Goal: Task Accomplishment & Management: Manage account settings

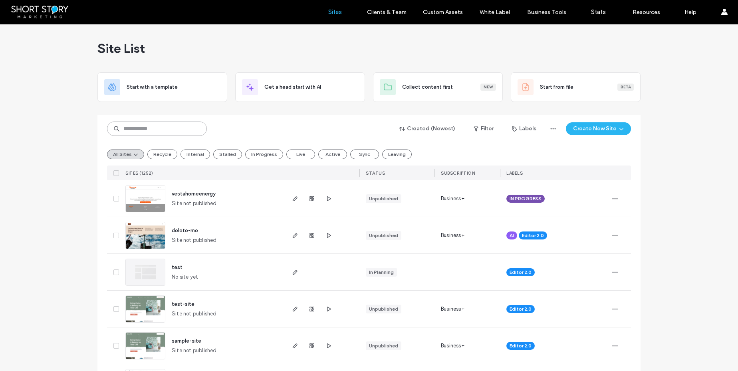
click at [147, 128] on input at bounding box center [157, 128] width 100 height 14
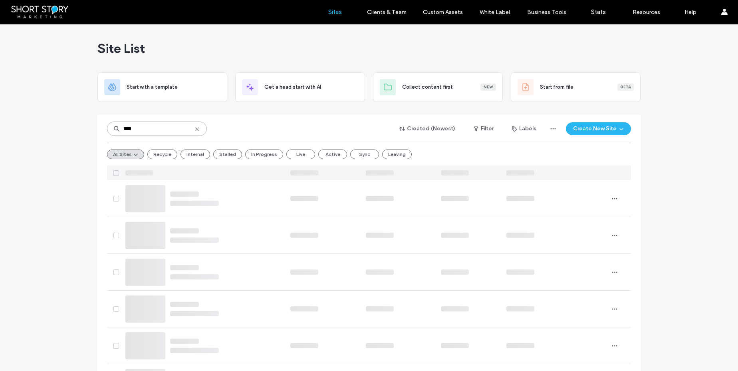
type input "****"
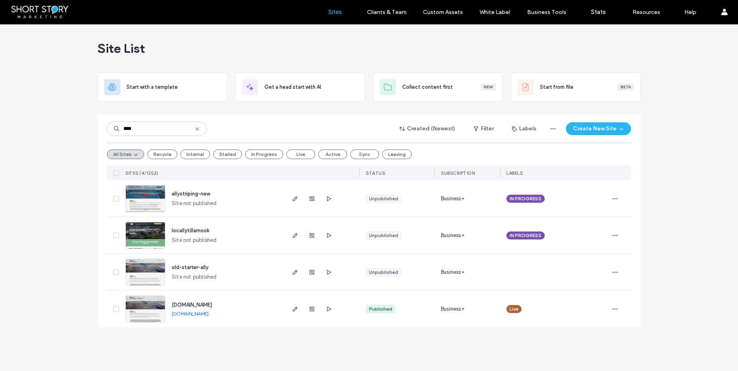
click at [187, 193] on span "allystriping-new" at bounding box center [191, 194] width 38 height 6
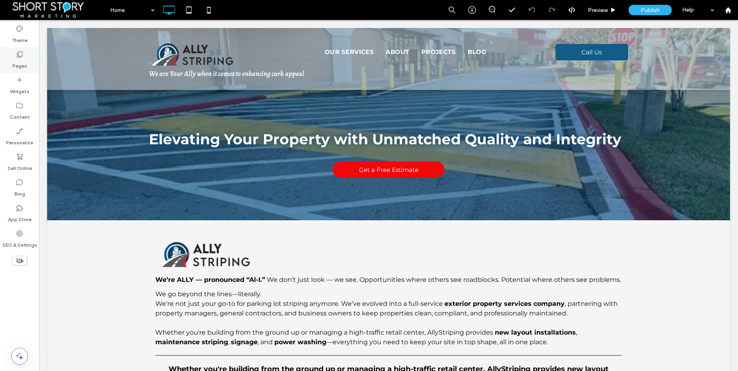
click at [21, 56] on icon at bounding box center [20, 54] width 8 height 8
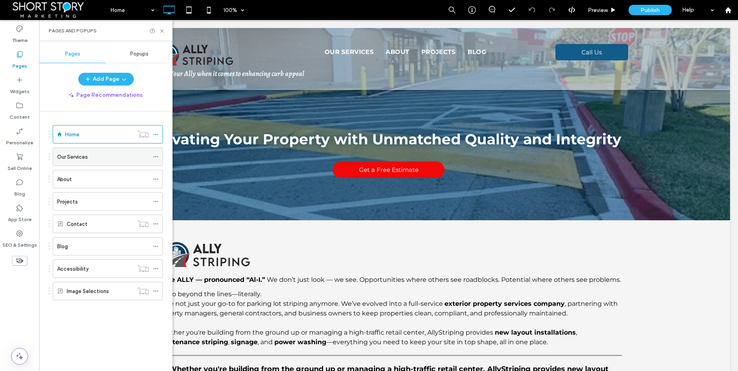
click at [72, 155] on label "Our Services" at bounding box center [72, 157] width 31 height 14
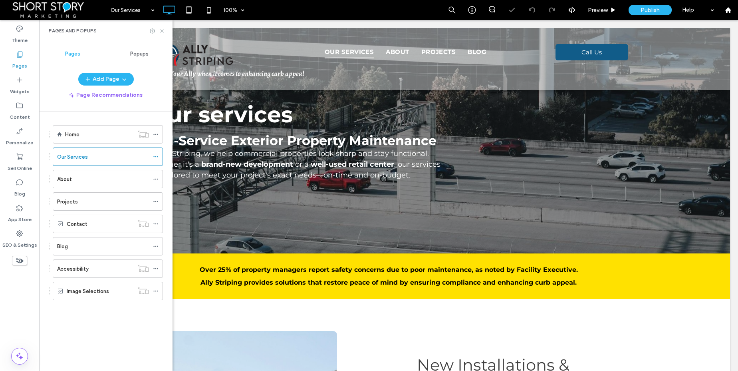
click at [165, 30] on icon at bounding box center [162, 31] width 6 height 6
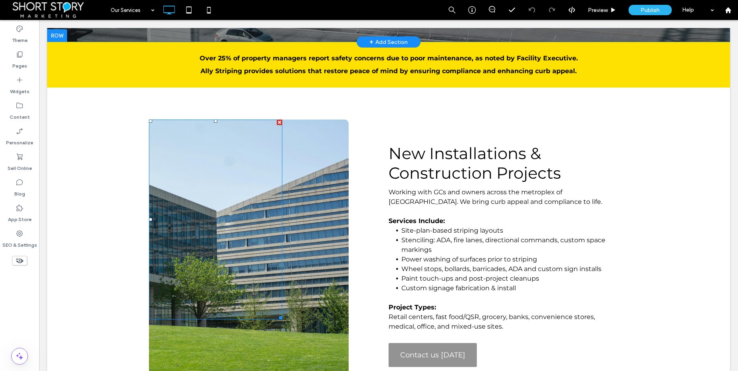
scroll to position [212, 0]
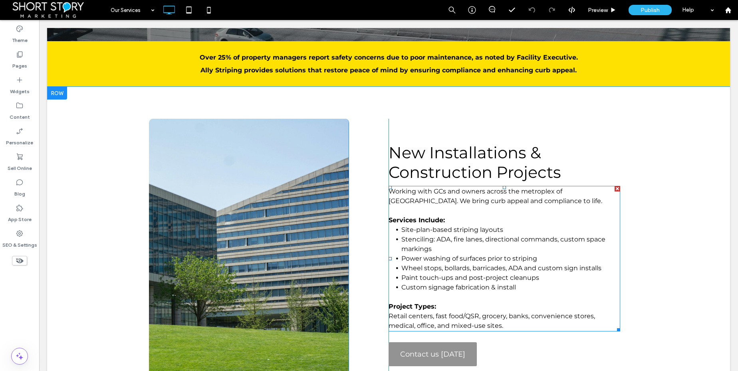
click at [453, 267] on span "Wheel stops, bollards, barricades, ADA and custom sign installs" at bounding box center [502, 268] width 200 height 8
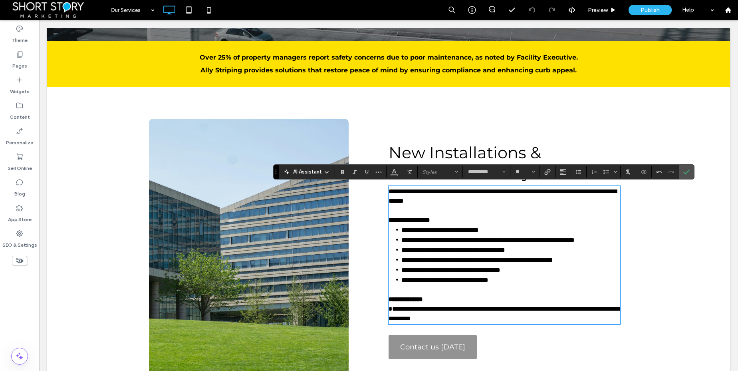
click at [453, 263] on span "**********" at bounding box center [478, 260] width 152 height 6
click at [688, 172] on icon "Confirm" at bounding box center [687, 172] width 6 height 6
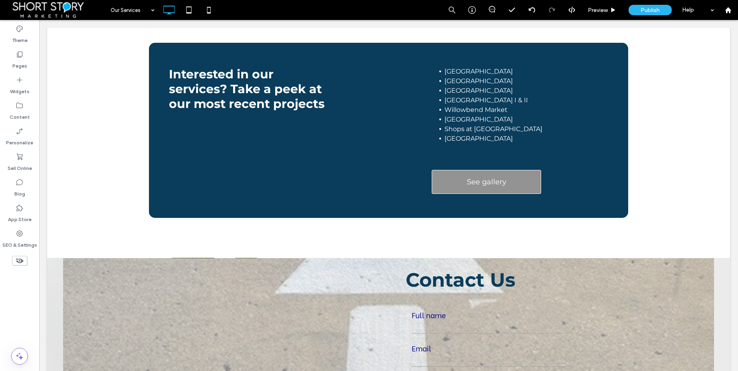
scroll to position [1713, 0]
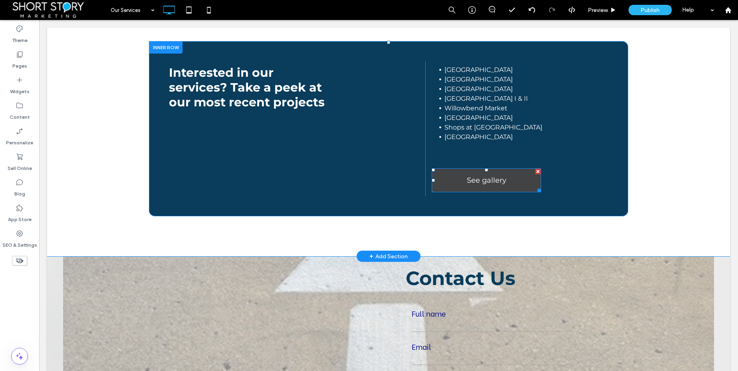
click at [470, 180] on span "See gallery" at bounding box center [487, 180] width 40 height 17
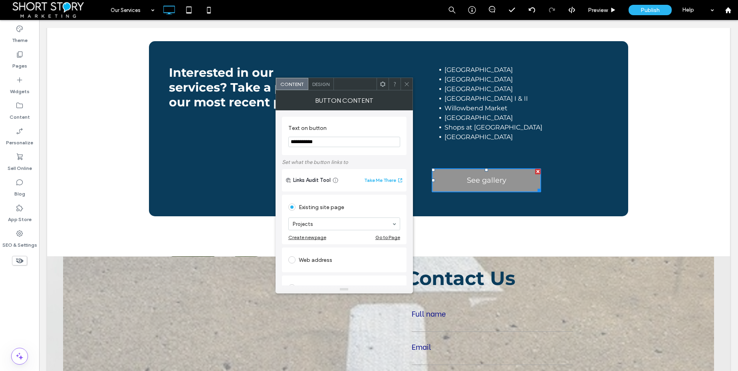
click at [406, 83] on use at bounding box center [407, 84] width 4 height 4
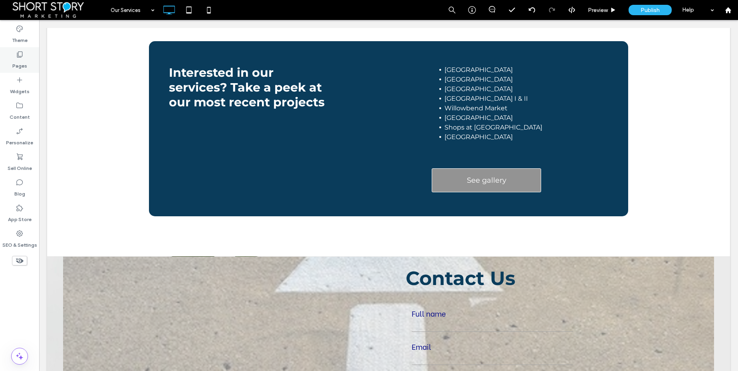
click at [16, 58] on icon at bounding box center [20, 54] width 8 height 8
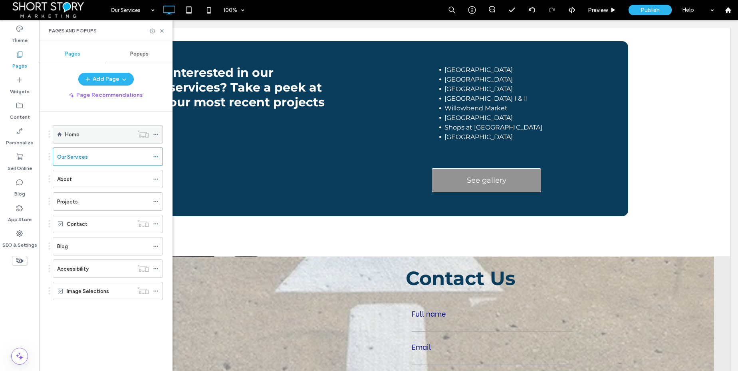
click at [78, 135] on label "Home" at bounding box center [72, 134] width 14 height 14
click at [78, 135] on div at bounding box center [369, 185] width 738 height 371
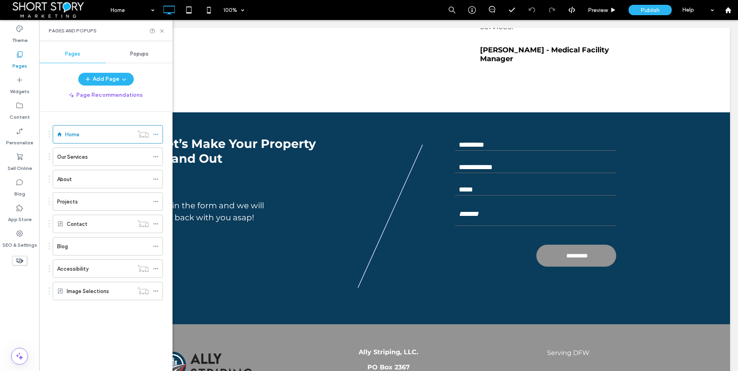
scroll to position [1361, 0]
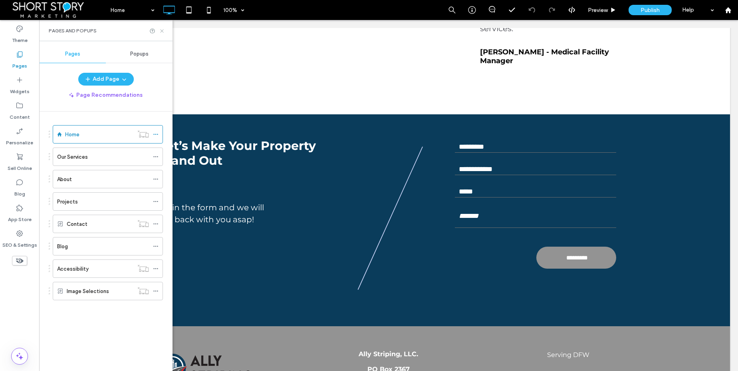
click at [163, 30] on icon at bounding box center [162, 31] width 6 height 6
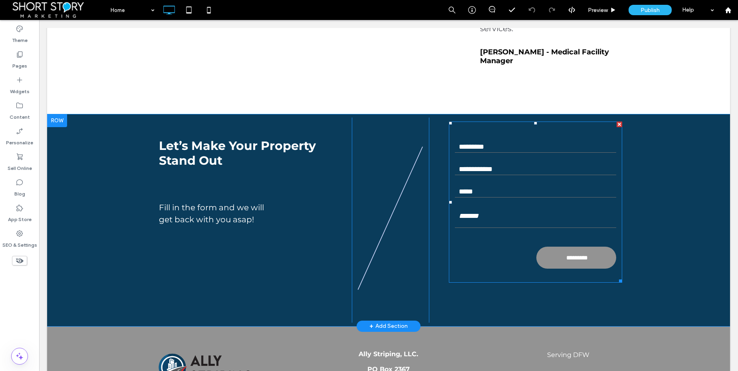
click at [493, 163] on input "tel" at bounding box center [535, 169] width 161 height 12
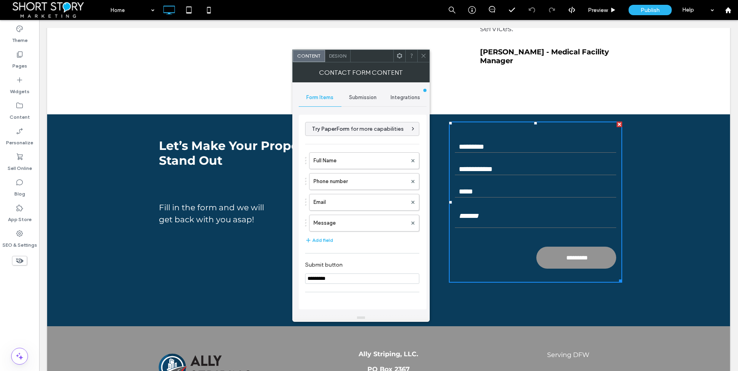
click at [364, 100] on span "Submission" at bounding box center [363, 97] width 28 height 6
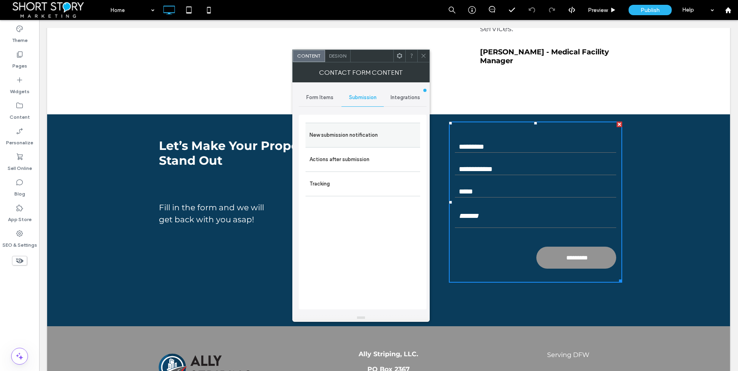
click at [356, 137] on label "New submission notification" at bounding box center [363, 135] width 107 height 16
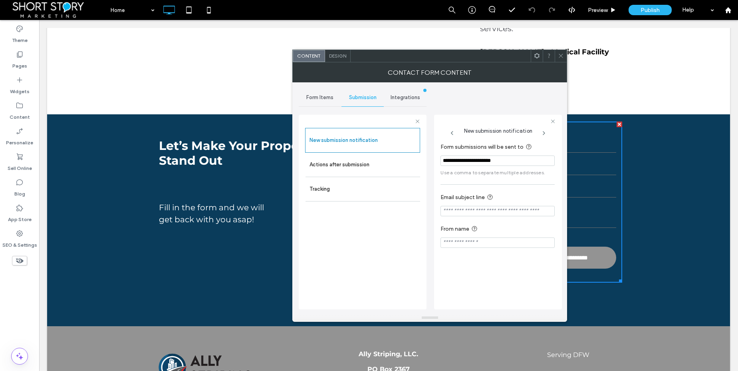
click at [320, 100] on span "Form Items" at bounding box center [319, 97] width 27 height 6
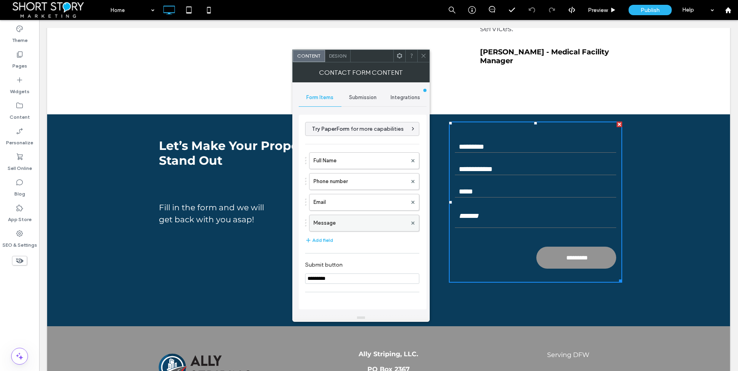
scroll to position [106, 0]
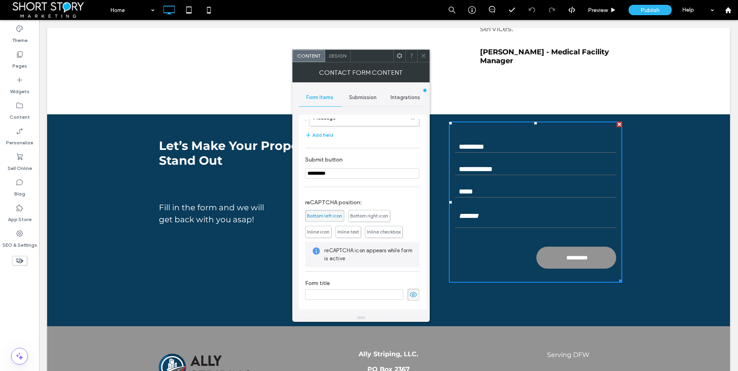
click at [410, 293] on icon at bounding box center [414, 294] width 8 height 9
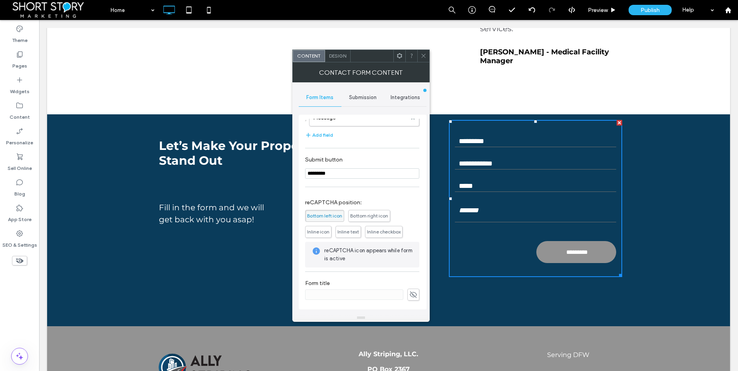
click at [410, 294] on icon at bounding box center [414, 294] width 8 height 9
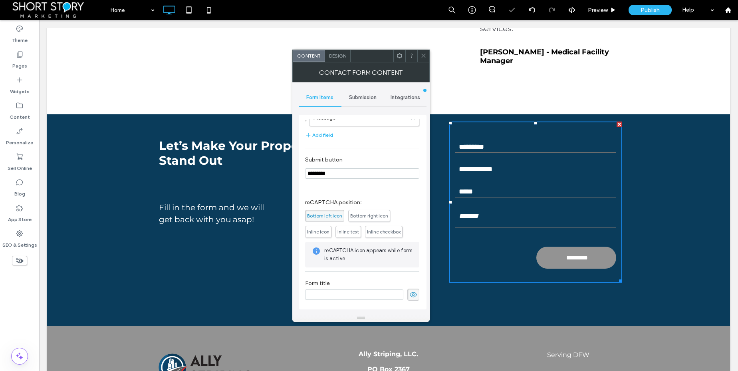
click at [342, 294] on input at bounding box center [354, 294] width 98 height 10
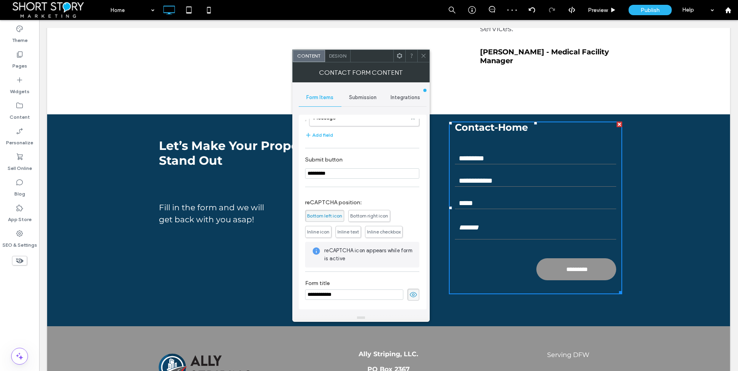
type input "**********"
click at [410, 294] on icon at bounding box center [414, 294] width 8 height 9
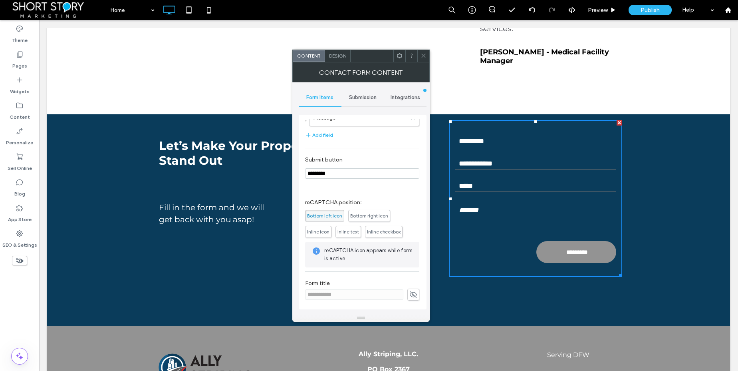
click at [424, 55] on icon at bounding box center [424, 56] width 6 height 6
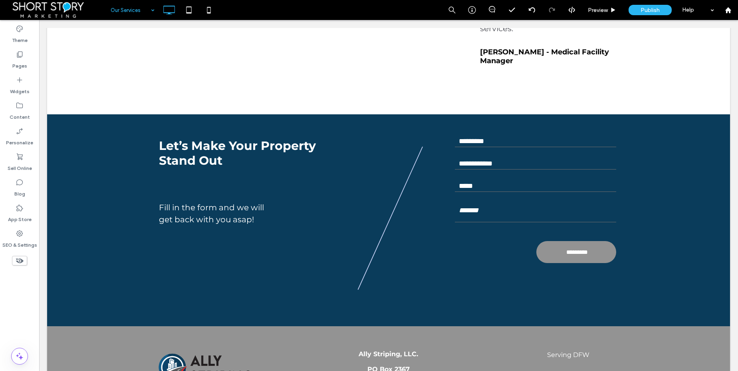
drag, startPoint x: 123, startPoint y: 40, endPoint x: 125, endPoint y: 45, distance: 5.2
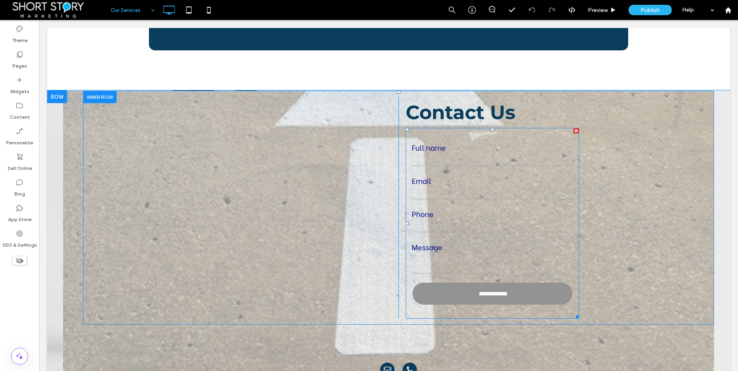
scroll to position [1878, 0]
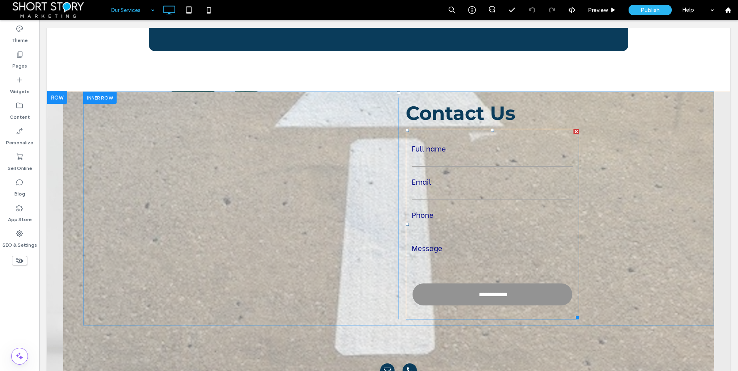
click at [463, 176] on label "Email" at bounding box center [492, 181] width 161 height 11
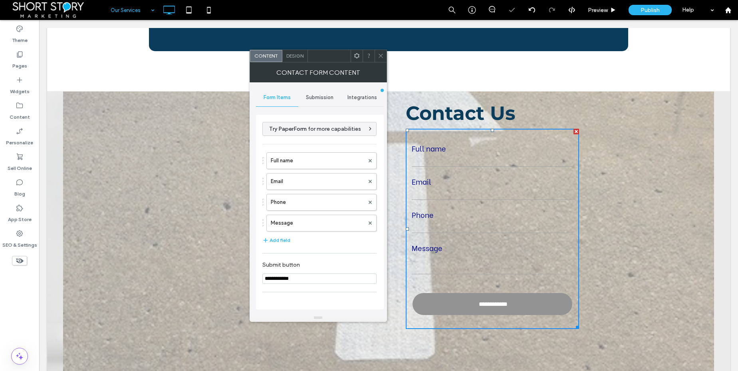
click at [313, 94] on span "Submission" at bounding box center [320, 97] width 28 height 6
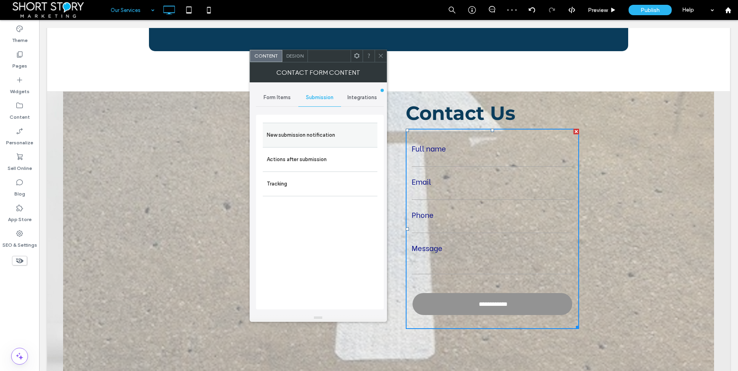
click at [324, 129] on label "New submission notification" at bounding box center [320, 135] width 107 height 16
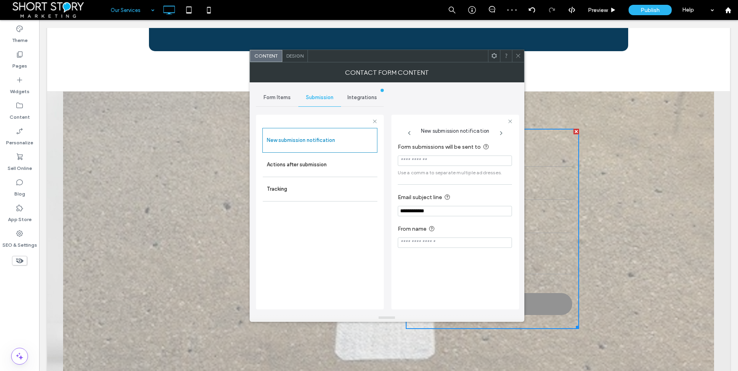
click at [408, 161] on input "Form submissions will be sent to" at bounding box center [455, 160] width 114 height 10
click at [519, 58] on icon at bounding box center [518, 56] width 6 height 6
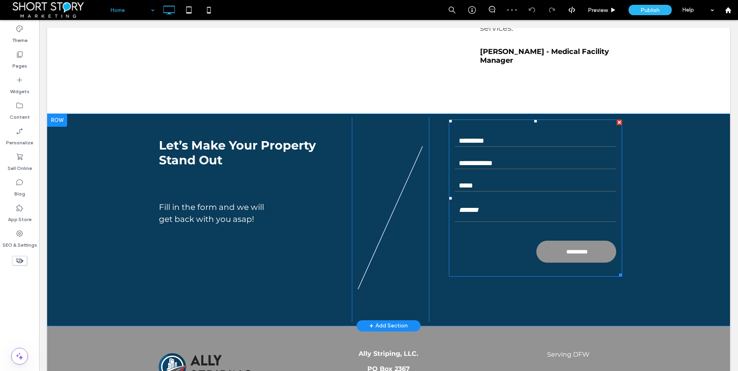
scroll to position [1360, 0]
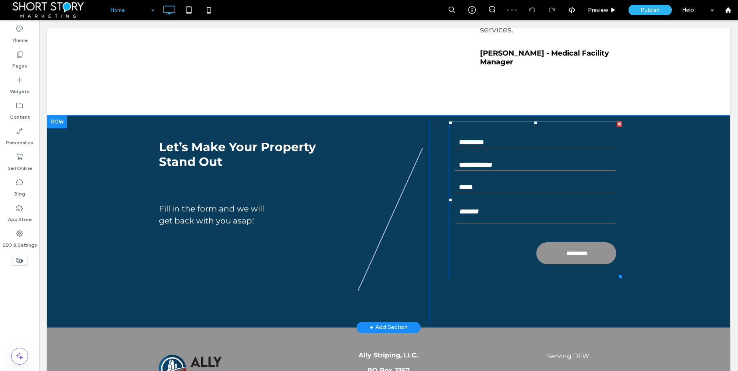
click at [531, 165] on form "Full Name Phone number Email Message *********" at bounding box center [535, 199] width 173 height 157
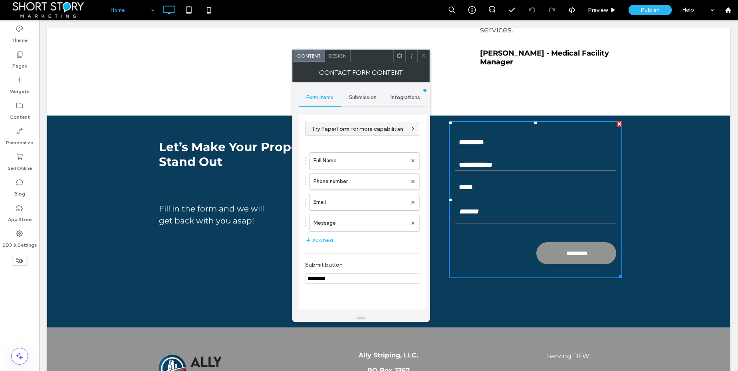
click at [365, 98] on span "Submission" at bounding box center [363, 97] width 28 height 6
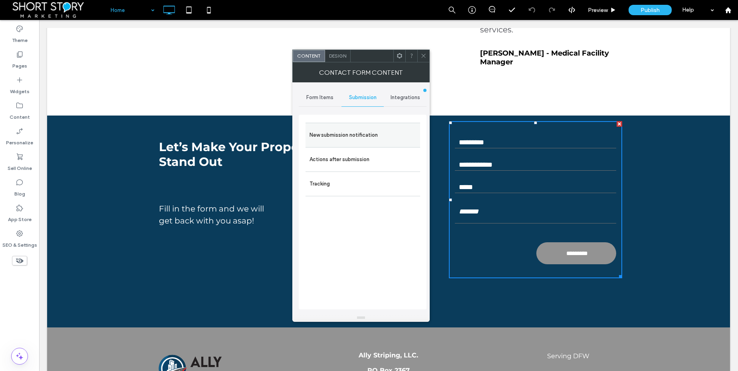
click at [343, 135] on label "New submission notification" at bounding box center [363, 135] width 107 height 16
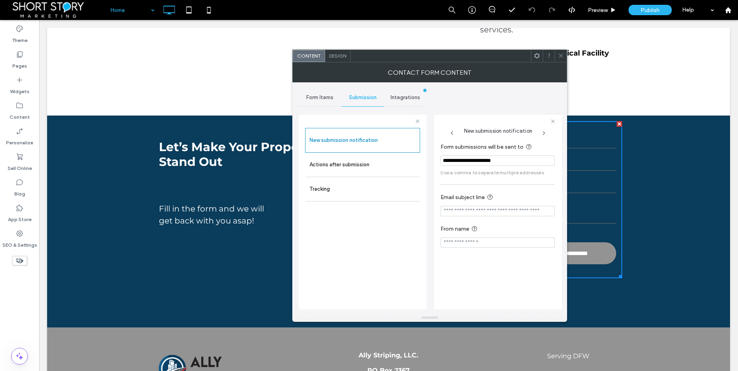
click at [482, 163] on input "**********" at bounding box center [498, 160] width 114 height 10
drag, startPoint x: 560, startPoint y: 54, endPoint x: 552, endPoint y: 54, distance: 8.0
click at [560, 54] on icon at bounding box center [561, 56] width 6 height 6
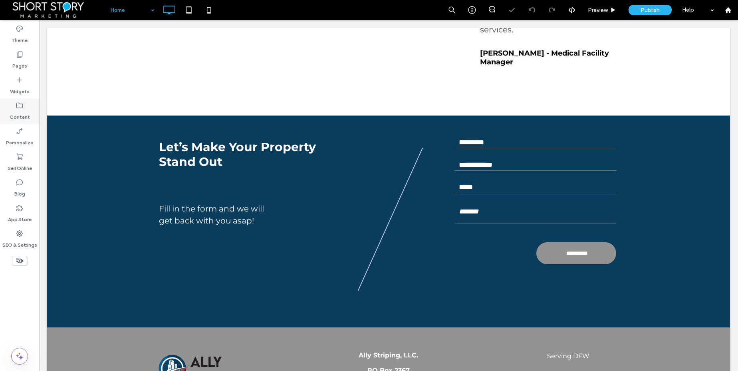
click at [17, 104] on icon at bounding box center [20, 106] width 8 height 8
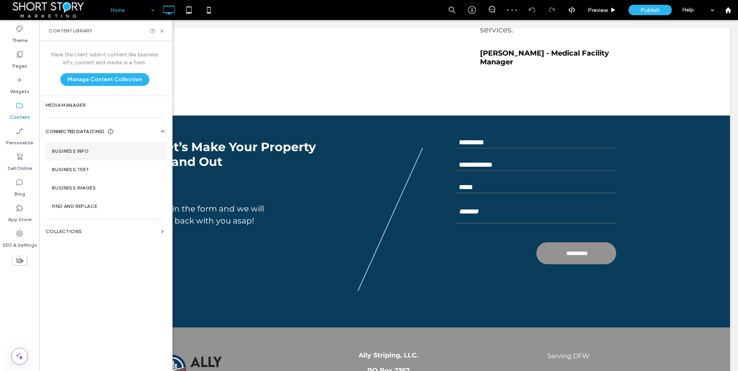
click at [66, 150] on label "Business Info" at bounding box center [106, 151] width 109 height 6
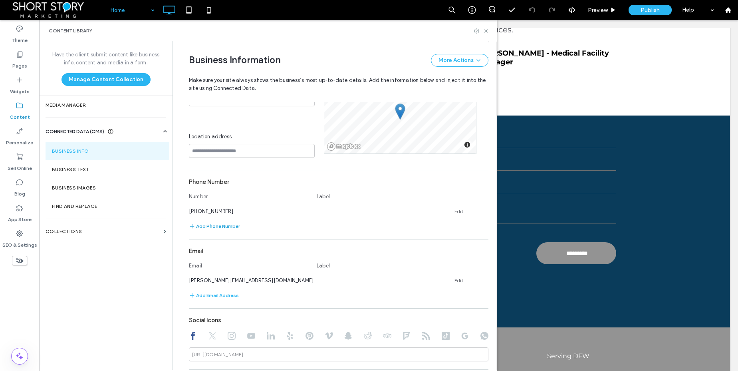
scroll to position [267, 0]
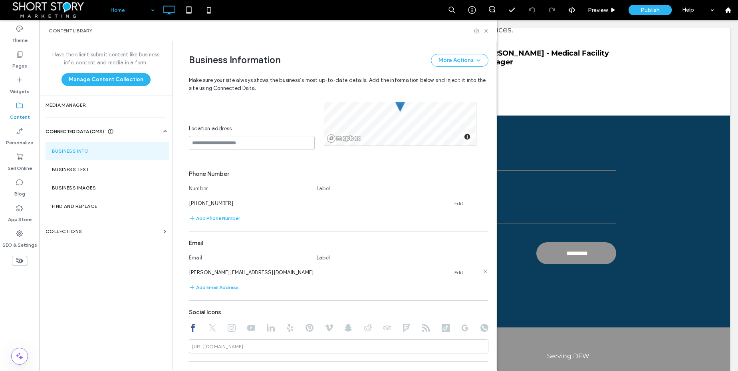
click at [456, 275] on link "Edit" at bounding box center [459, 272] width 9 height 6
click at [345, 272] on input at bounding box center [377, 272] width 120 height 14
type input "*******"
drag, startPoint x: 213, startPoint y: 272, endPoint x: 169, endPoint y: 271, distance: 44.0
click at [173, 271] on div "**********" at bounding box center [335, 205] width 324 height 329
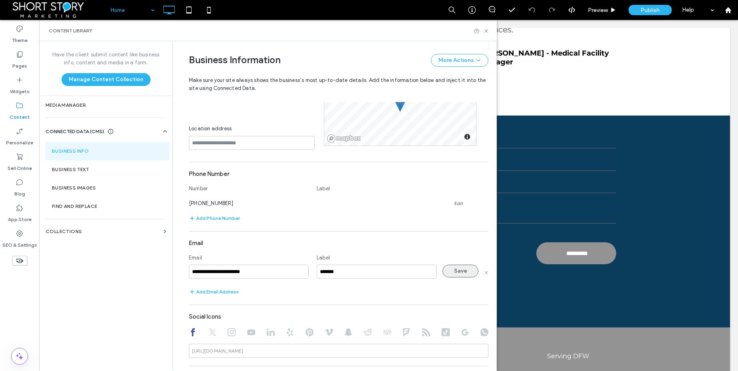
click at [459, 269] on button "Save" at bounding box center [461, 271] width 36 height 13
click at [489, 29] on icon at bounding box center [487, 31] width 6 height 6
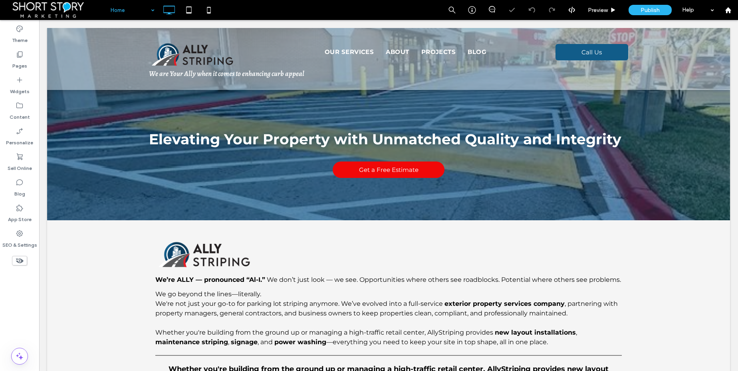
scroll to position [0, 0]
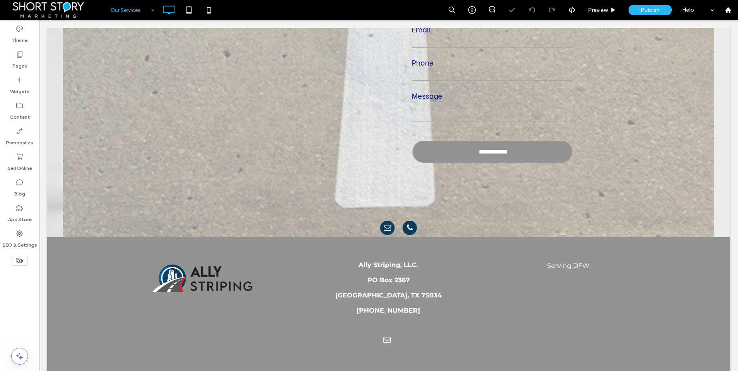
scroll to position [2041, 0]
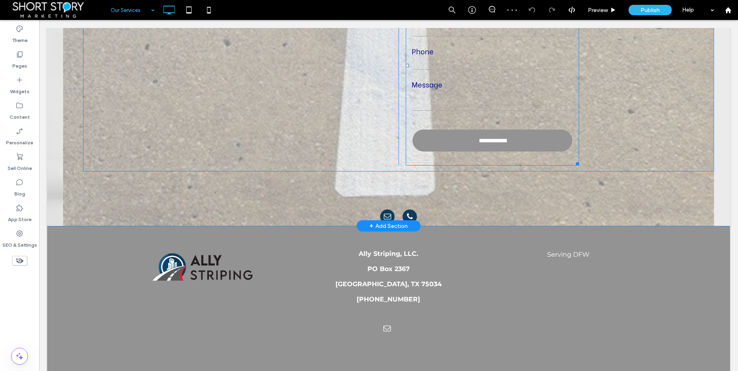
click at [504, 91] on textarea at bounding box center [492, 101] width 161 height 20
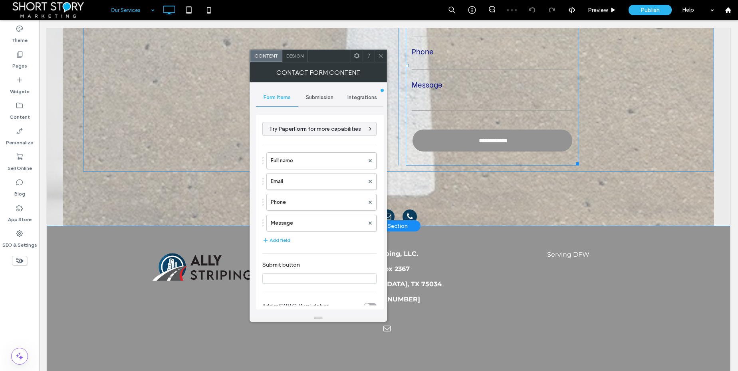
type input "**********"
click at [328, 96] on span "Submission" at bounding box center [320, 97] width 28 height 6
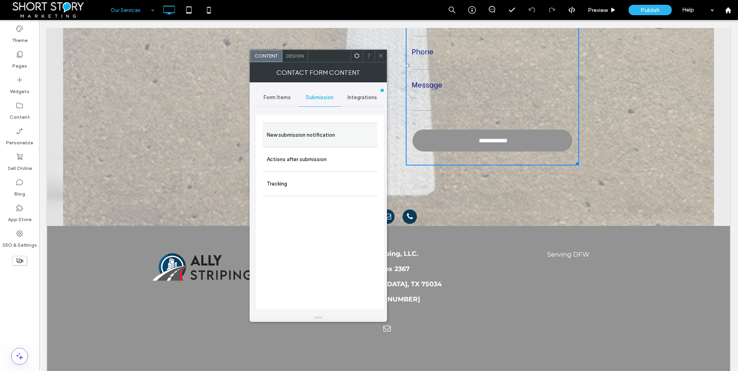
drag, startPoint x: 317, startPoint y: 133, endPoint x: 333, endPoint y: 138, distance: 17.2
click at [318, 133] on label "New submission notification" at bounding box center [320, 135] width 107 height 16
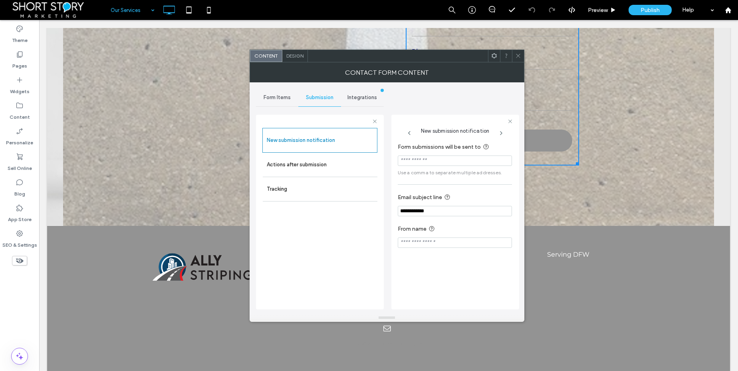
click at [418, 157] on input "Form submissions will be sent to" at bounding box center [455, 160] width 114 height 10
paste input "**********"
type input "**********"
click at [276, 97] on span "Form Items" at bounding box center [277, 97] width 27 height 6
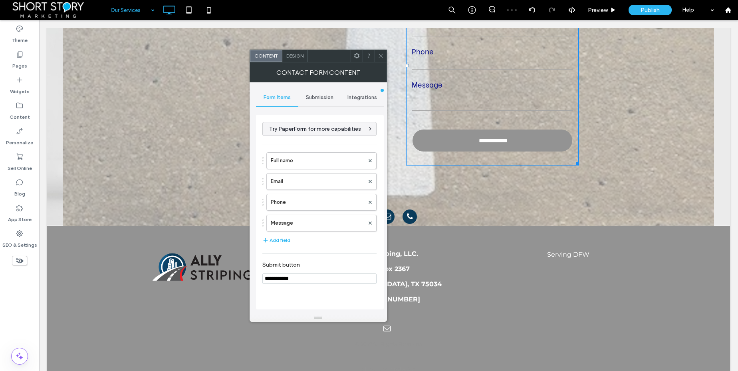
scroll to position [106, 0]
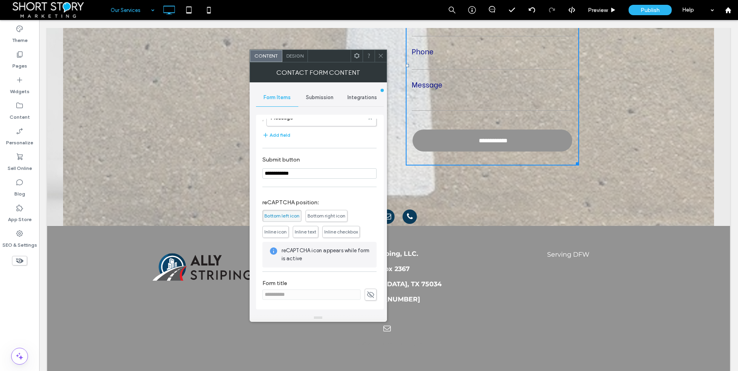
click at [368, 293] on icon at bounding box center [371, 294] width 8 height 9
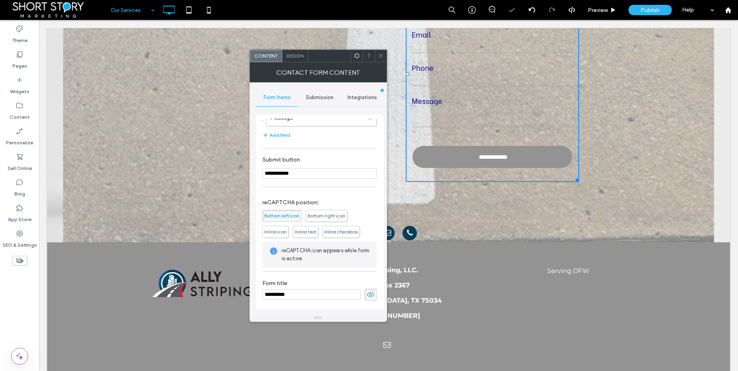
drag, startPoint x: 310, startPoint y: 295, endPoint x: 285, endPoint y: 295, distance: 25.2
click at [285, 295] on input "**********" at bounding box center [312, 294] width 98 height 10
type input "**********"
click at [368, 293] on icon at bounding box center [371, 294] width 8 height 9
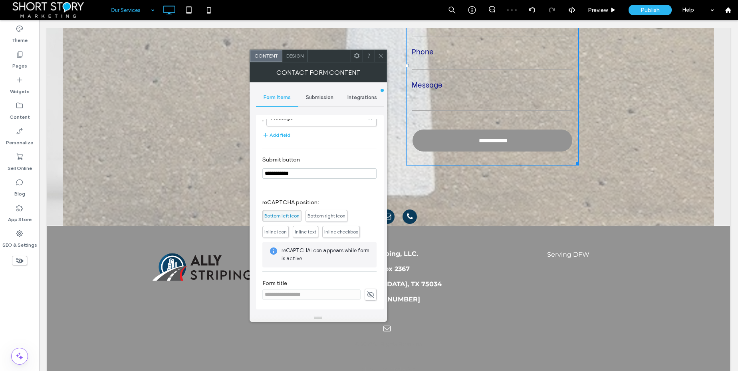
drag, startPoint x: 382, startPoint y: 56, endPoint x: 370, endPoint y: 71, distance: 18.8
click at [382, 56] on icon at bounding box center [381, 56] width 6 height 6
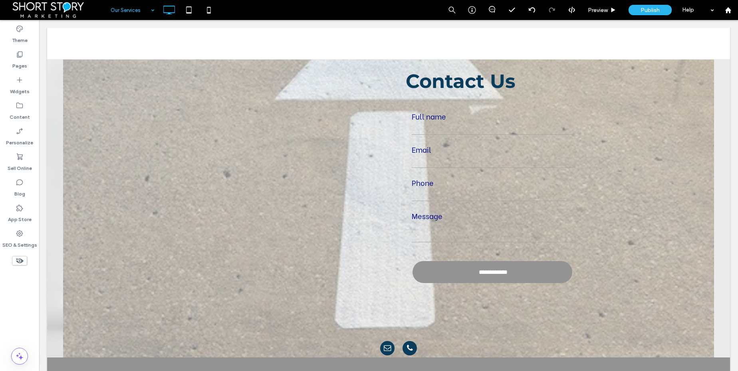
scroll to position [1899, 0]
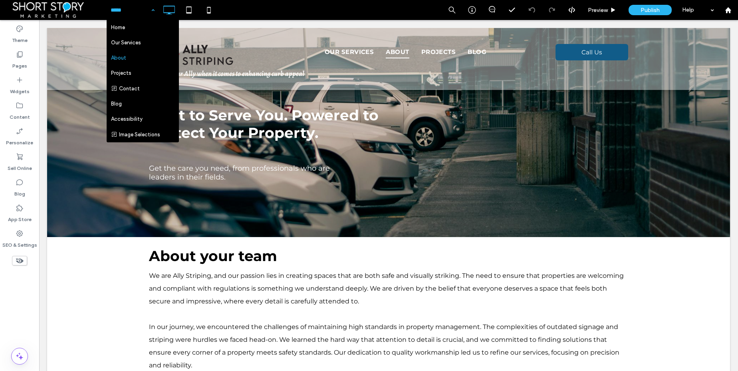
click at [119, 8] on input at bounding box center [131, 10] width 40 height 20
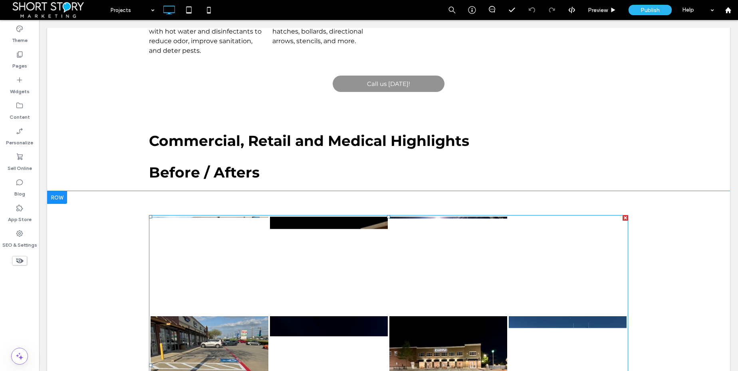
scroll to position [472, 0]
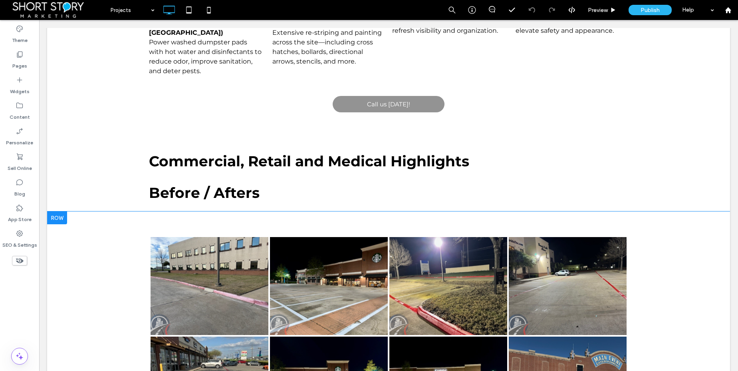
click at [61, 211] on div at bounding box center [57, 217] width 20 height 13
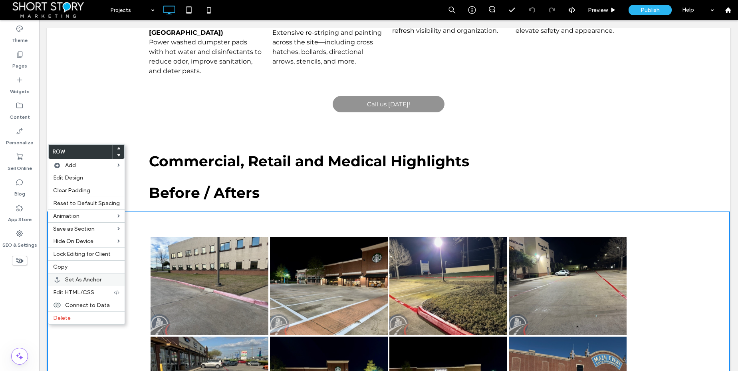
click at [78, 279] on span "Set As Anchor" at bounding box center [83, 279] width 36 height 7
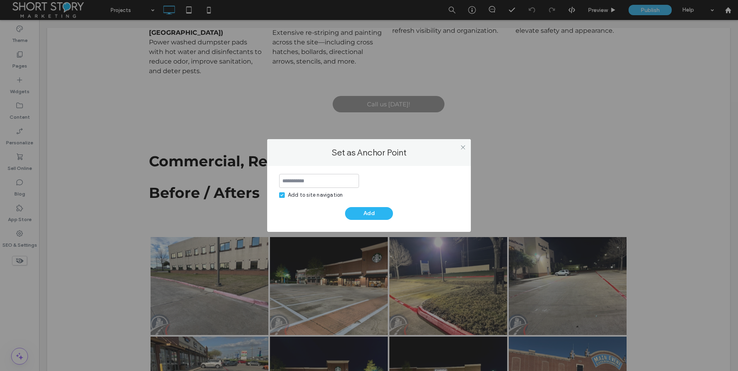
click at [286, 195] on label "Add to site navigation" at bounding box center [311, 195] width 64 height 8
click at [312, 181] on input at bounding box center [319, 181] width 80 height 14
type input "*******"
click at [370, 211] on button "Add" at bounding box center [369, 213] width 48 height 13
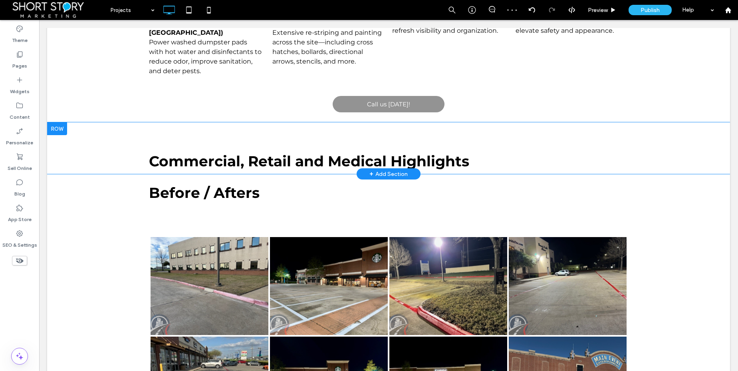
scroll to position [0, 0]
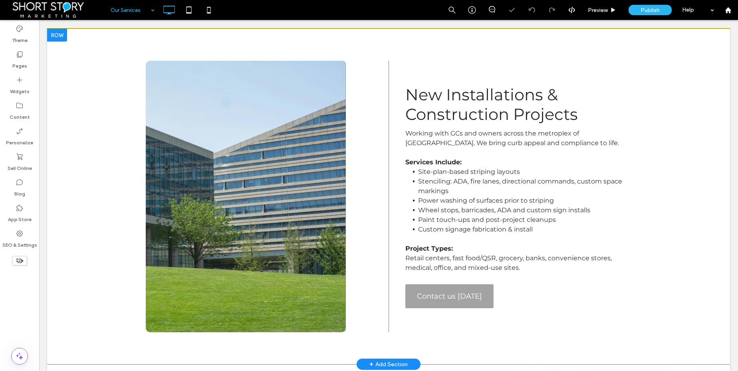
scroll to position [328, 0]
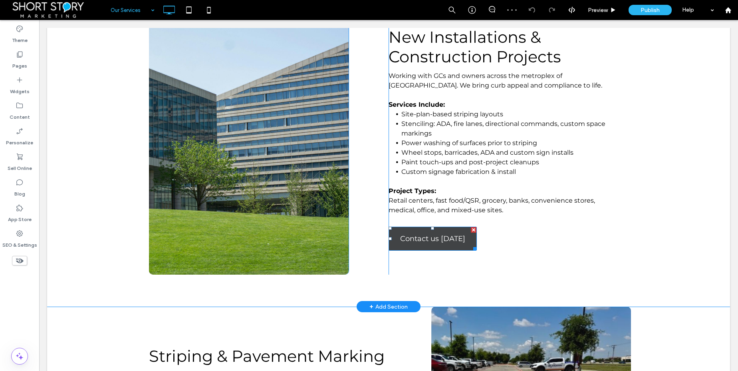
click at [437, 235] on span "Contact us [DATE]" at bounding box center [432, 238] width 65 height 17
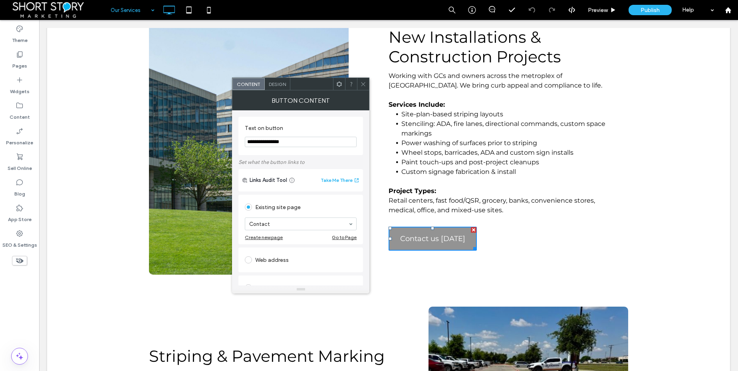
scroll to position [327, 0]
click at [362, 82] on icon at bounding box center [363, 84] width 6 height 6
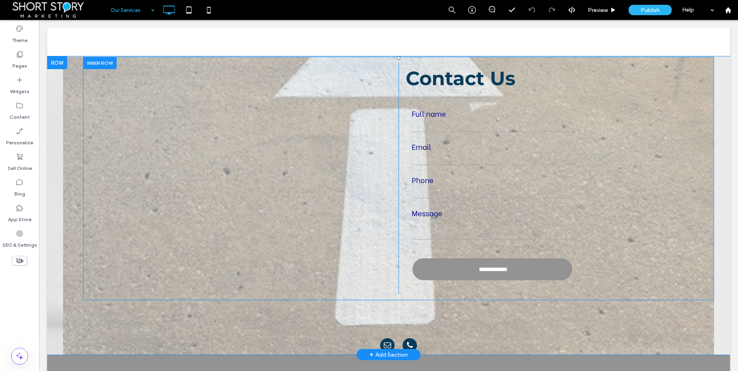
scroll to position [1912, 0]
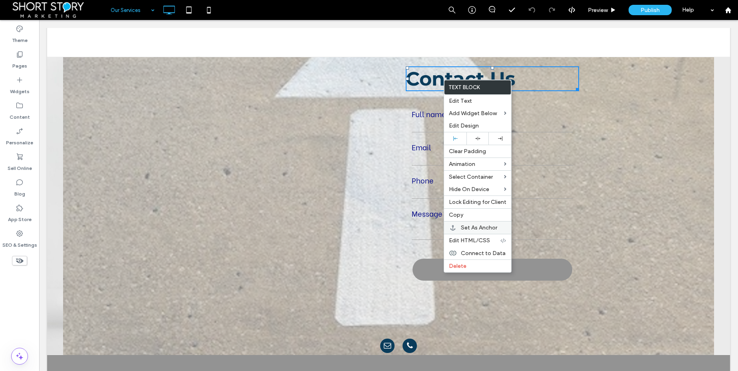
click at [484, 224] on span "Set As Anchor" at bounding box center [479, 227] width 36 height 7
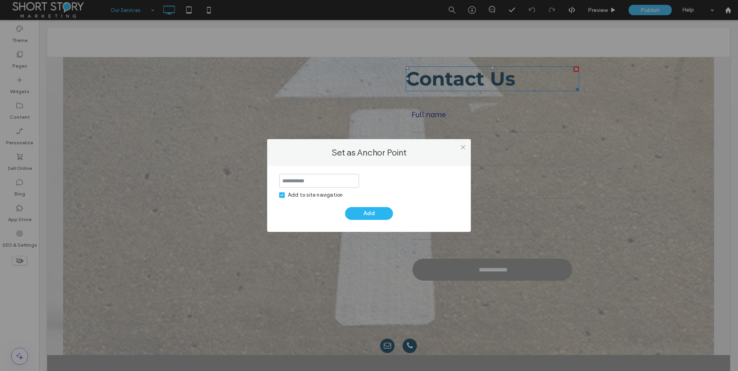
click at [283, 193] on span at bounding box center [282, 195] width 6 height 6
click at [303, 179] on input at bounding box center [319, 181] width 80 height 14
type input "*******"
click at [366, 212] on button "Add" at bounding box center [369, 213] width 48 height 13
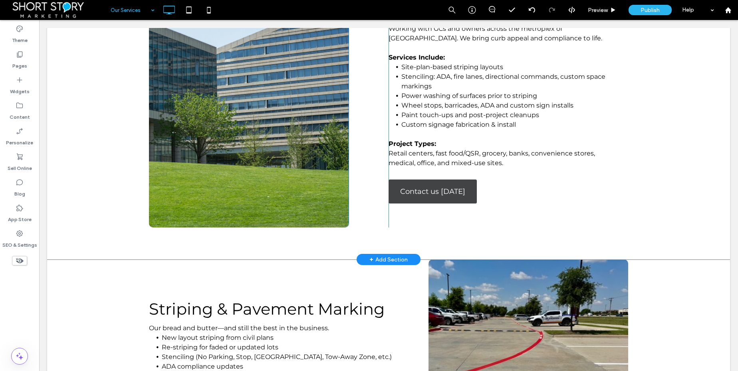
scroll to position [376, 0]
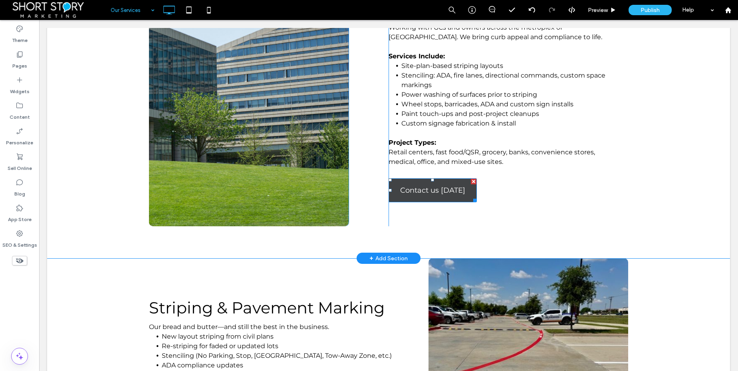
click at [434, 188] on span "Contact us [DATE]" at bounding box center [432, 190] width 65 height 17
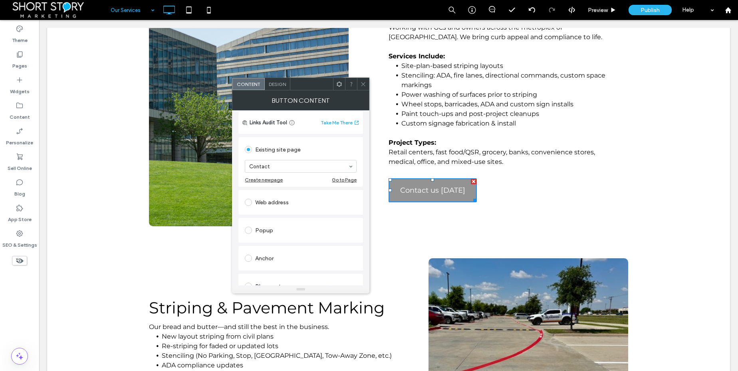
scroll to position [59, 0]
click at [260, 256] on div "Anchor" at bounding box center [301, 256] width 112 height 13
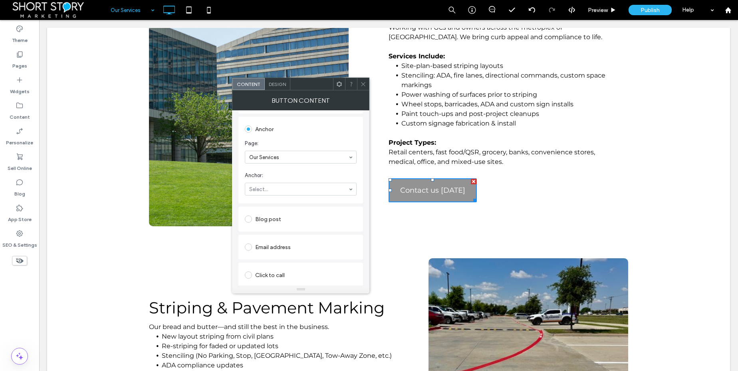
scroll to position [162, 0]
drag, startPoint x: 364, startPoint y: 82, endPoint x: 358, endPoint y: 100, distance: 19.1
click at [364, 82] on icon at bounding box center [363, 84] width 6 height 6
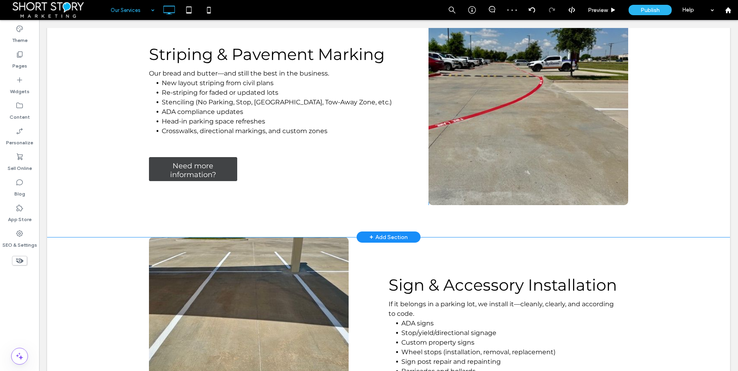
scroll to position [630, 0]
click at [194, 169] on span "Need more information?" at bounding box center [193, 170] width 86 height 26
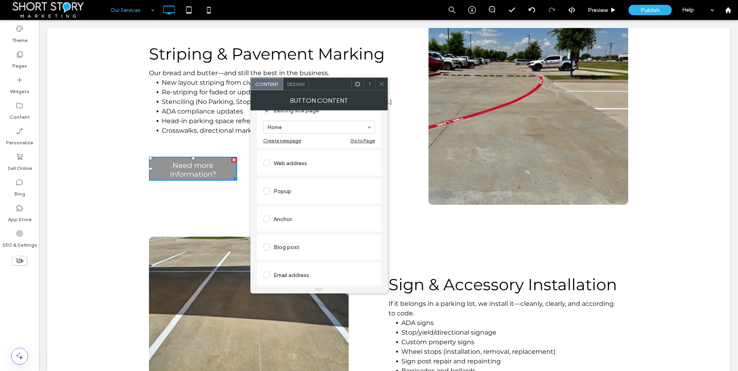
scroll to position [98, 0]
click at [278, 218] on div "Anchor" at bounding box center [319, 217] width 112 height 13
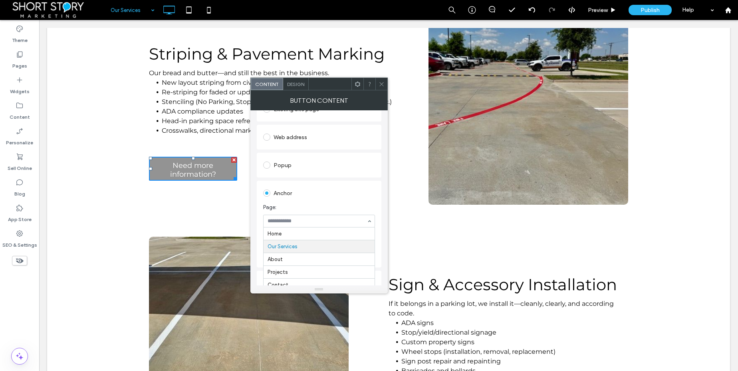
scroll to position [13, 0]
click at [295, 223] on input at bounding box center [317, 221] width 99 height 6
click at [297, 215] on section "Page: Our Services" at bounding box center [319, 215] width 112 height 32
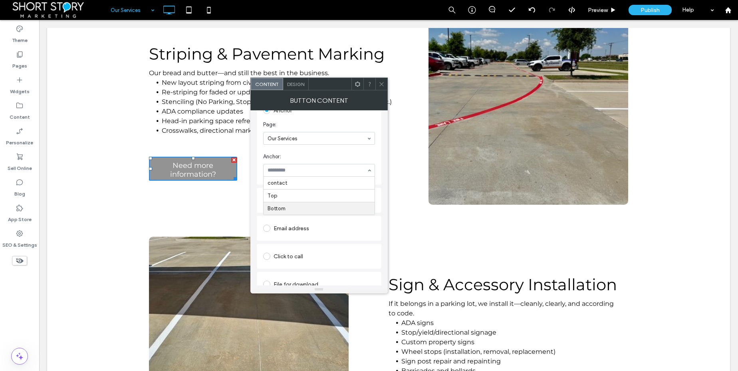
scroll to position [189, 0]
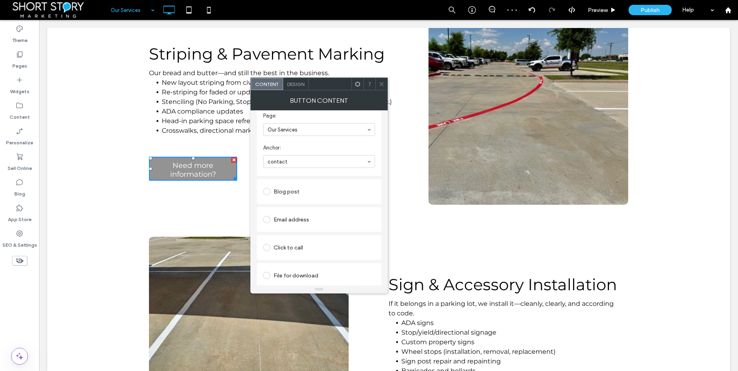
click at [379, 84] on icon at bounding box center [382, 84] width 6 height 6
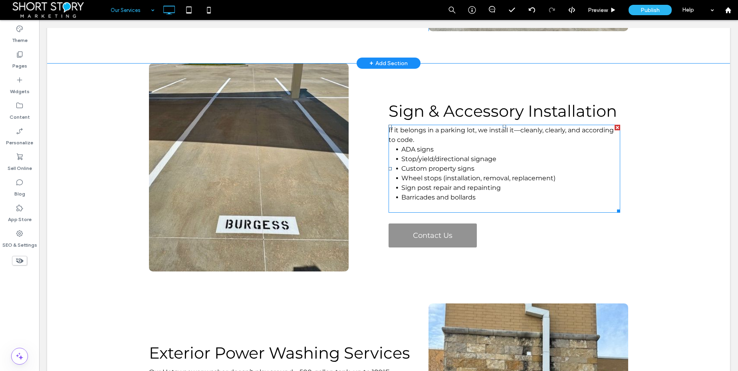
scroll to position [812, 0]
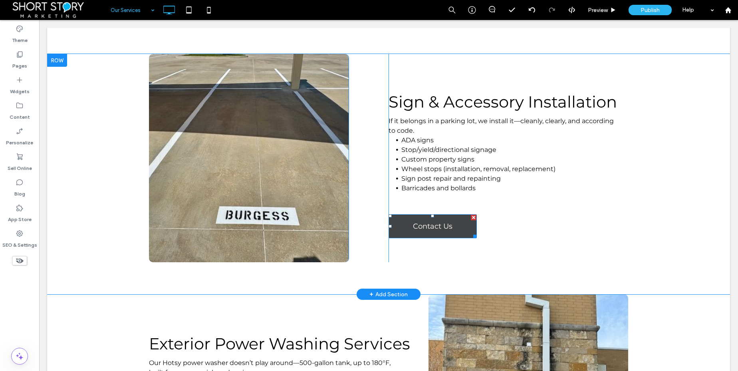
click at [429, 226] on span "Contact Us" at bounding box center [433, 226] width 40 height 17
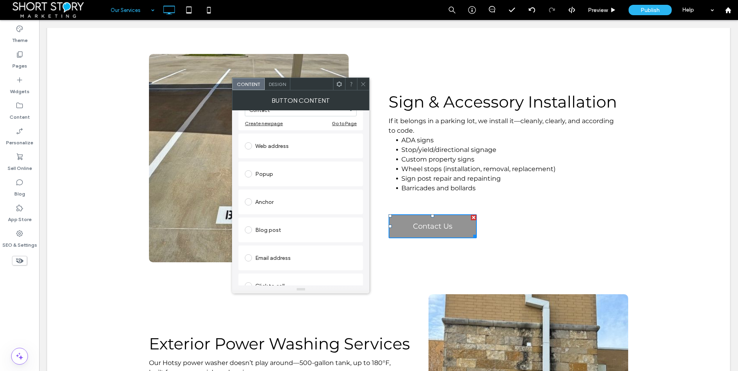
scroll to position [114, 0]
click at [261, 202] on div "Anchor" at bounding box center [301, 201] width 112 height 13
drag, startPoint x: 364, startPoint y: 83, endPoint x: 361, endPoint y: 96, distance: 13.1
click at [364, 83] on icon at bounding box center [363, 84] width 6 height 6
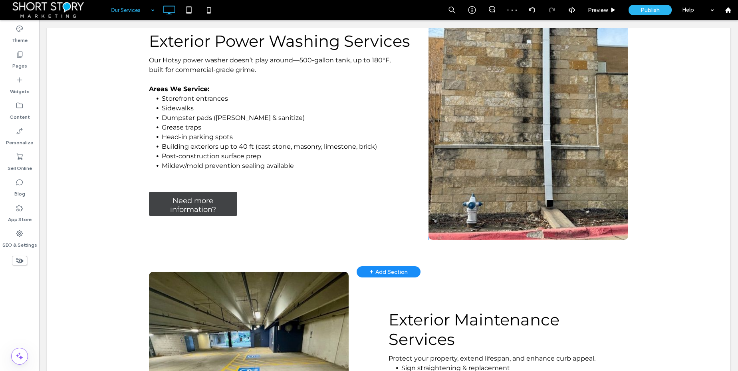
scroll to position [1116, 0]
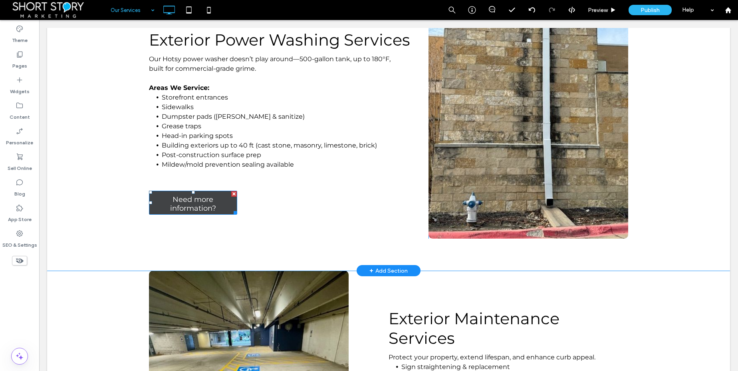
click at [210, 202] on span "Need more information?" at bounding box center [193, 204] width 86 height 26
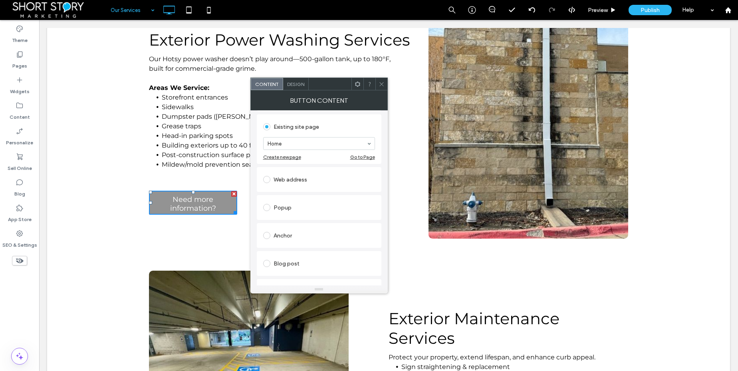
scroll to position [93, 0]
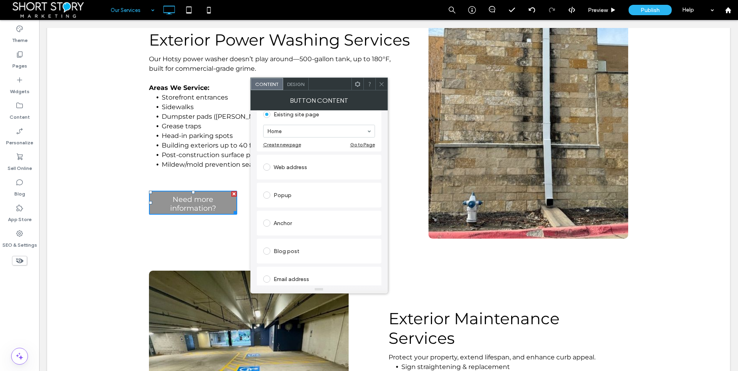
click at [277, 223] on div "Anchor" at bounding box center [319, 223] width 112 height 13
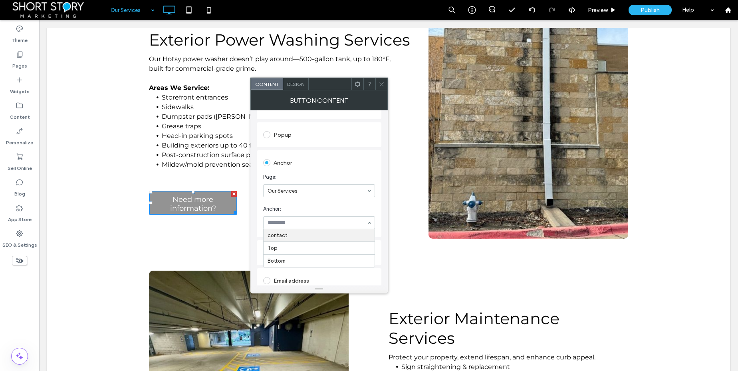
scroll to position [129, 0]
drag, startPoint x: 382, startPoint y: 83, endPoint x: 377, endPoint y: 105, distance: 22.0
click at [382, 84] on icon at bounding box center [382, 84] width 6 height 6
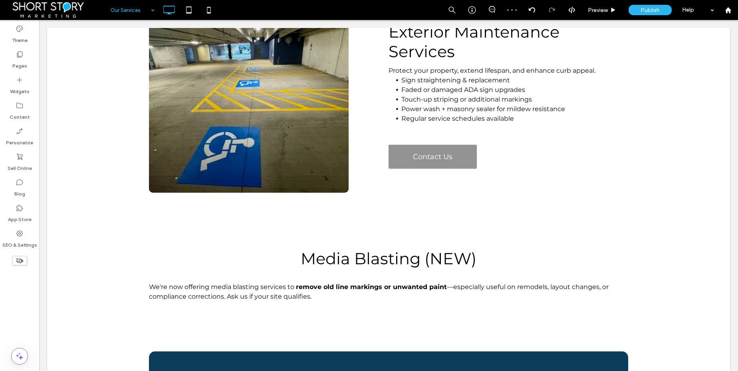
scroll to position [1404, 0]
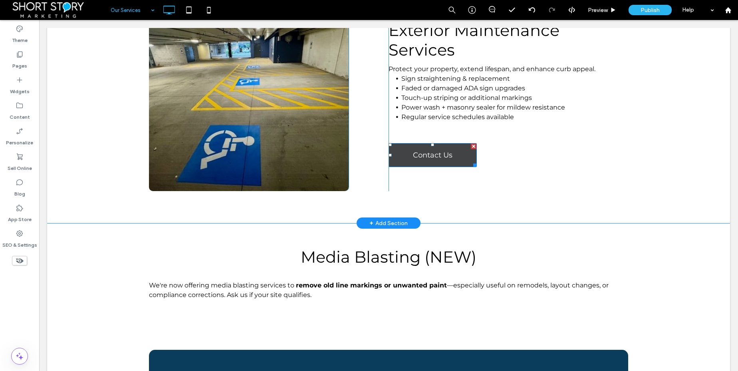
click at [417, 159] on span "Contact Us" at bounding box center [433, 155] width 40 height 17
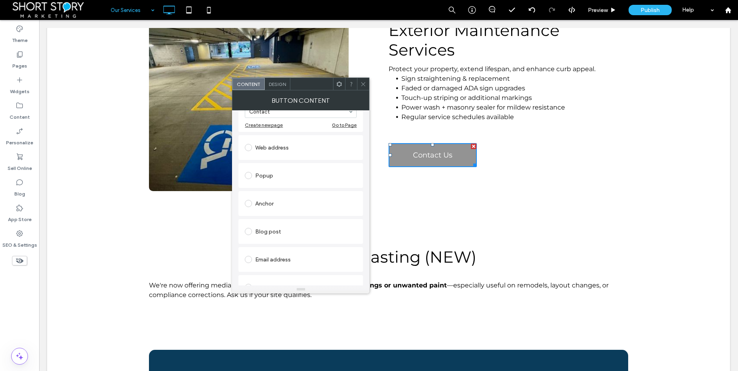
scroll to position [116, 0]
click at [260, 200] on div "Anchor" at bounding box center [301, 199] width 112 height 13
drag, startPoint x: 362, startPoint y: 83, endPoint x: 359, endPoint y: 88, distance: 6.4
click at [362, 83] on use at bounding box center [364, 84] width 4 height 4
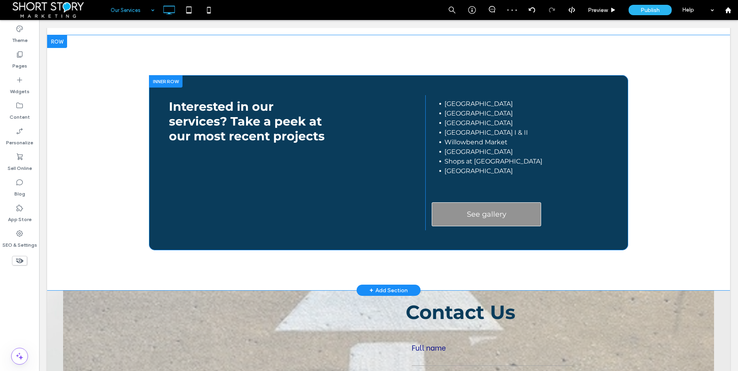
scroll to position [1679, 0]
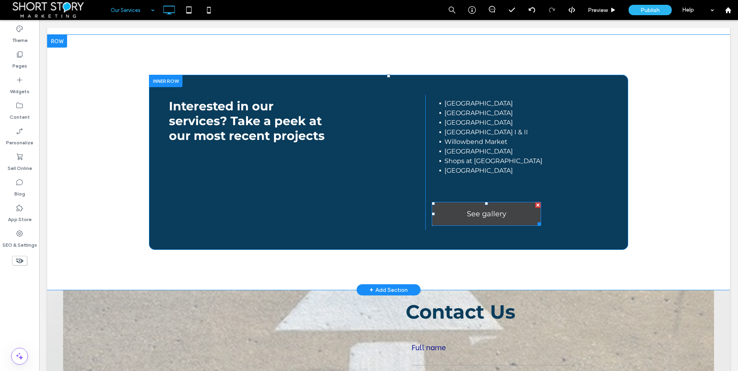
click at [474, 211] on span "See gallery" at bounding box center [487, 213] width 40 height 17
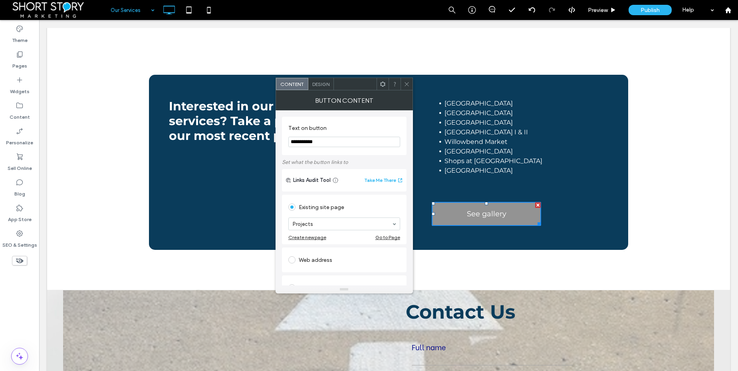
scroll to position [78, 0]
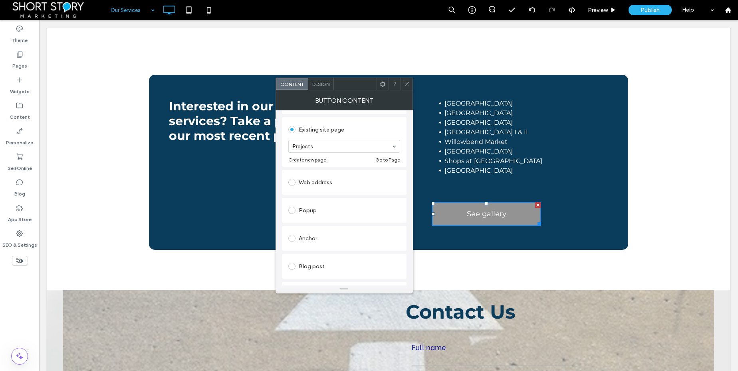
click at [311, 237] on div "Anchor" at bounding box center [345, 238] width 112 height 13
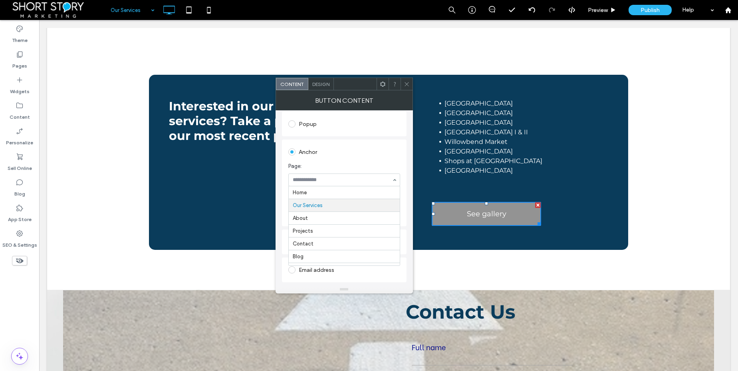
scroll to position [13, 0]
click at [408, 84] on icon at bounding box center [407, 84] width 6 height 6
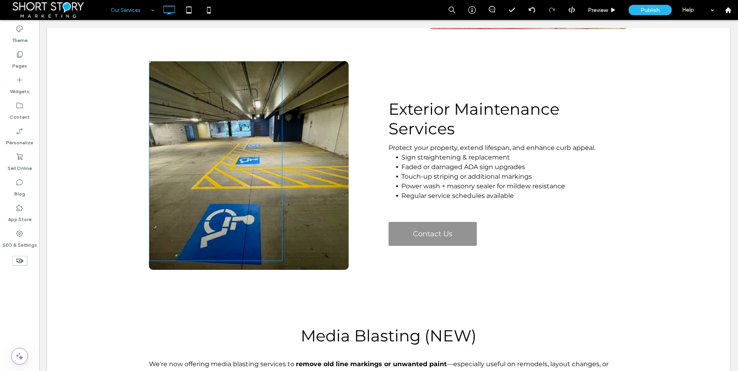
scroll to position [1316, 0]
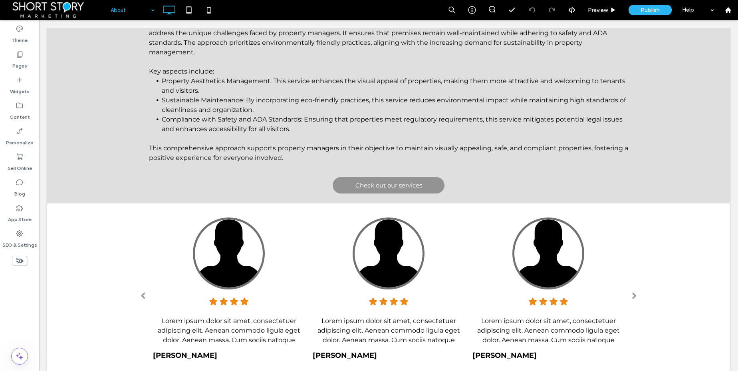
scroll to position [592, 0]
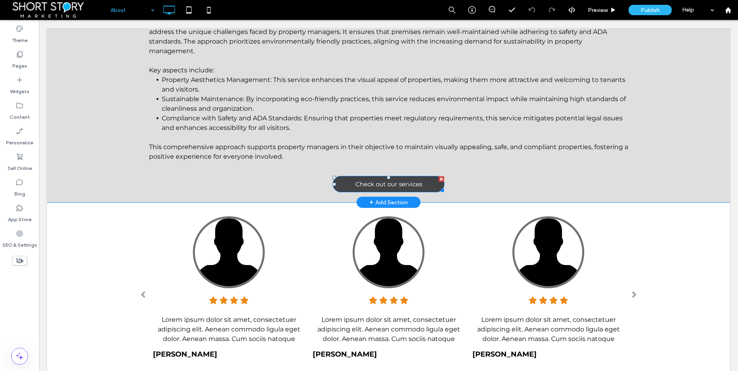
click at [374, 182] on span "Check out our services" at bounding box center [389, 184] width 67 height 8
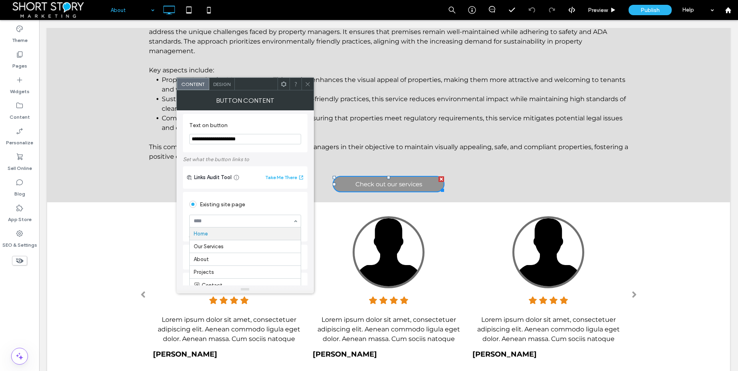
scroll to position [0, 0]
click at [309, 83] on icon at bounding box center [308, 84] width 6 height 6
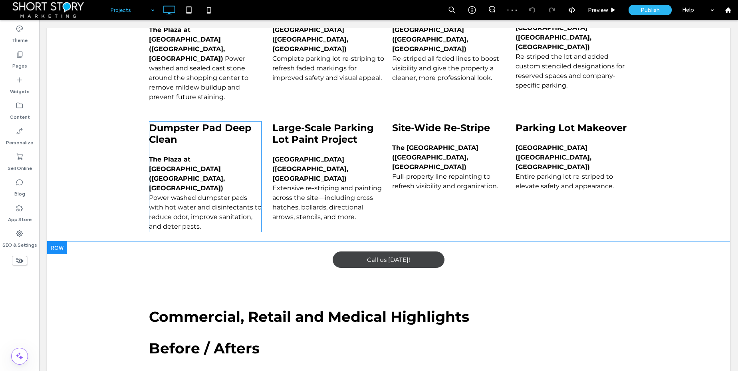
scroll to position [328, 0]
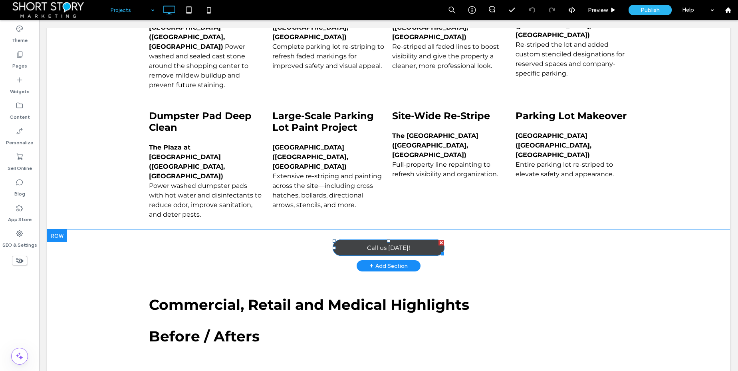
click at [378, 244] on span "Call us today!" at bounding box center [388, 248] width 43 height 8
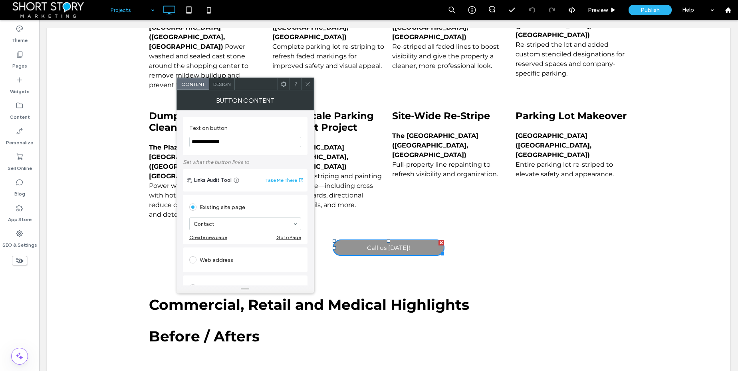
click at [193, 140] on input "**********" at bounding box center [245, 142] width 112 height 10
click at [194, 140] on input "**********" at bounding box center [245, 142] width 112 height 10
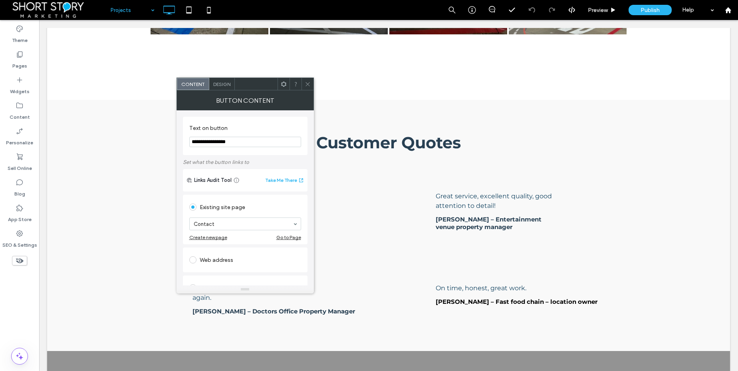
scroll to position [53, 0]
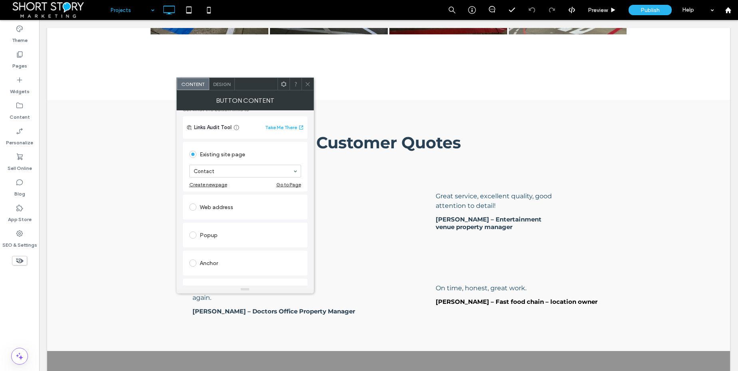
type input "**********"
click at [209, 264] on div "Anchor" at bounding box center [245, 263] width 112 height 13
click at [309, 82] on icon at bounding box center [308, 84] width 6 height 6
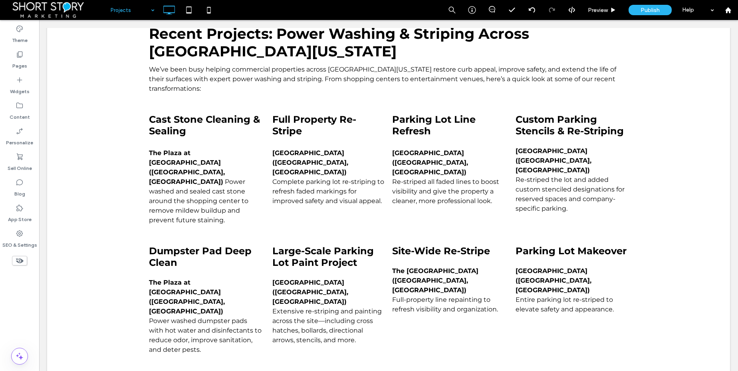
scroll to position [0, 0]
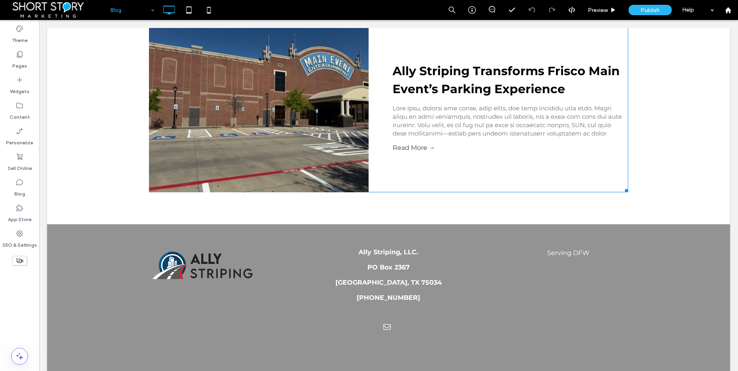
scroll to position [1009, 0]
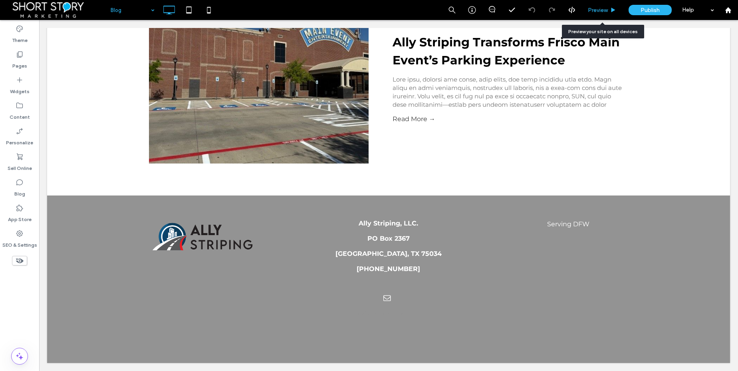
click at [594, 12] on span "Preview" at bounding box center [598, 10] width 20 height 7
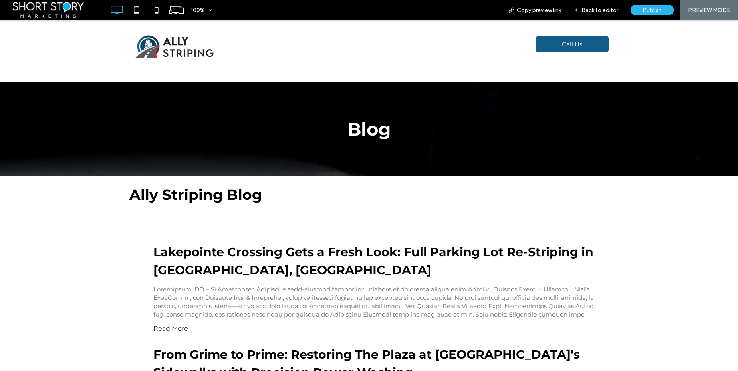
drag, startPoint x: 209, startPoint y: 251, endPoint x: 209, endPoint y: 271, distance: 20.0
click at [209, 251] on link "Lakepointe Crossing Gets a Fresh Look: Full Parking Lot Re-Striping in [GEOGRAP…" at bounding box center [373, 261] width 440 height 33
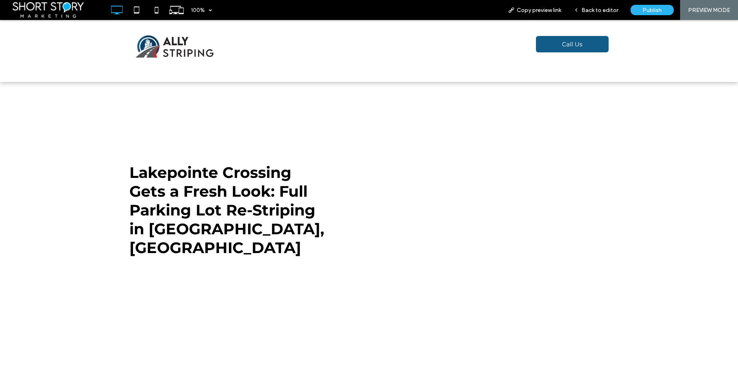
drag, startPoint x: 288, startPoint y: 58, endPoint x: 272, endPoint y: 54, distance: 16.3
click at [310, 74] on div "We are Your Ally when it comes to enhancing curb appeal Click To Paste Our Serv…" at bounding box center [369, 51] width 738 height 62
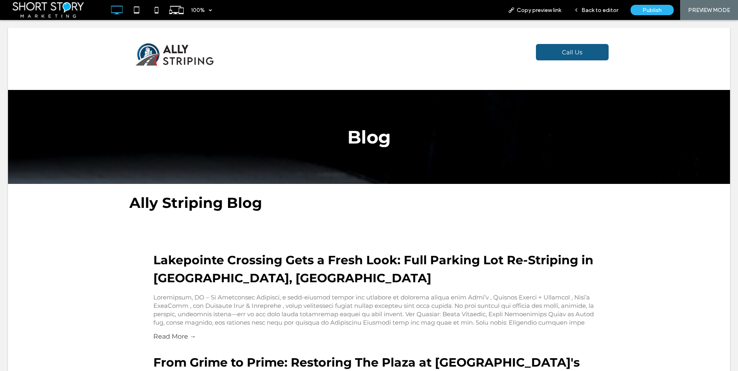
scroll to position [8, 0]
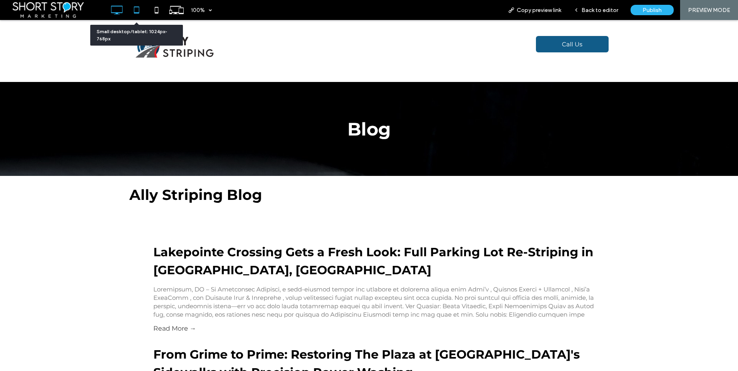
click at [138, 9] on icon at bounding box center [137, 10] width 16 height 16
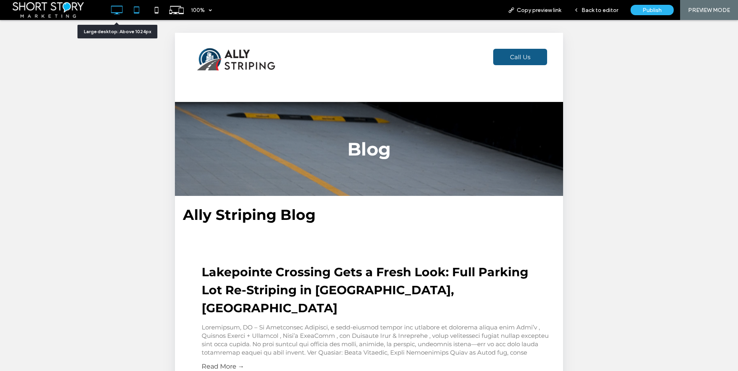
click at [119, 9] on icon at bounding box center [117, 10] width 16 height 16
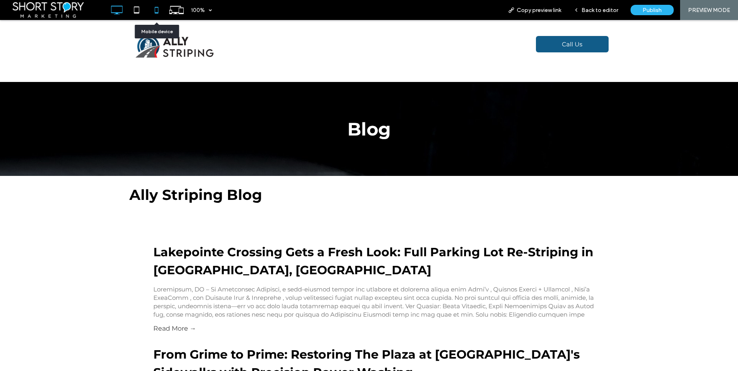
click at [157, 9] on icon at bounding box center [157, 10] width 16 height 16
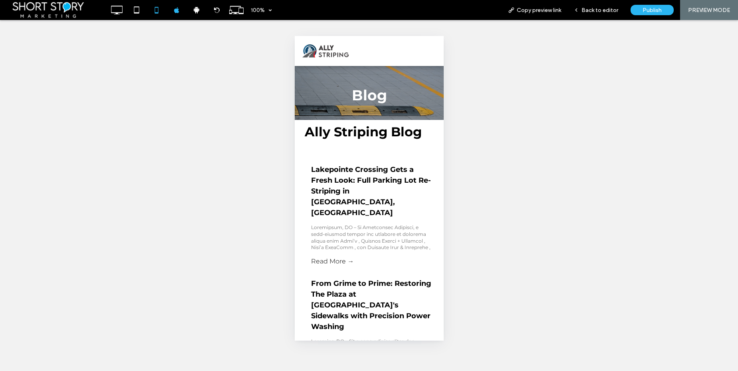
click at [428, 45] on button "menu" at bounding box center [432, 51] width 16 height 16
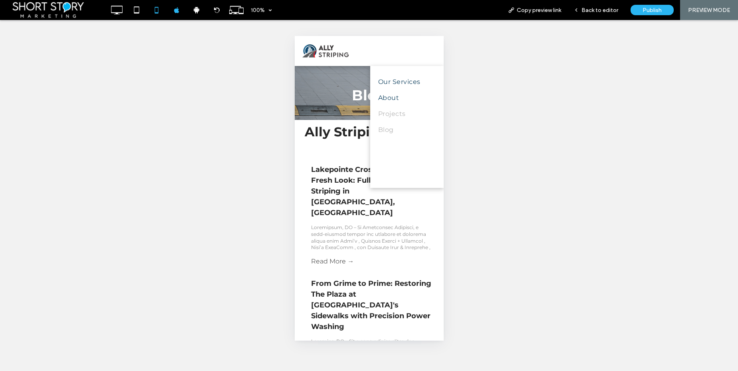
click at [394, 112] on span "Projects" at bounding box center [392, 114] width 28 height 10
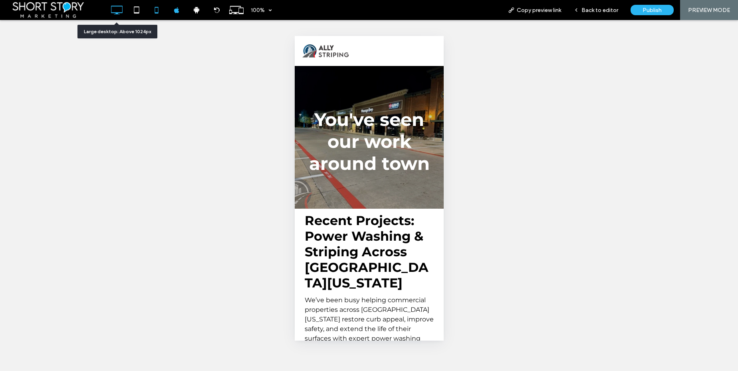
click at [118, 8] on icon at bounding box center [117, 10] width 16 height 16
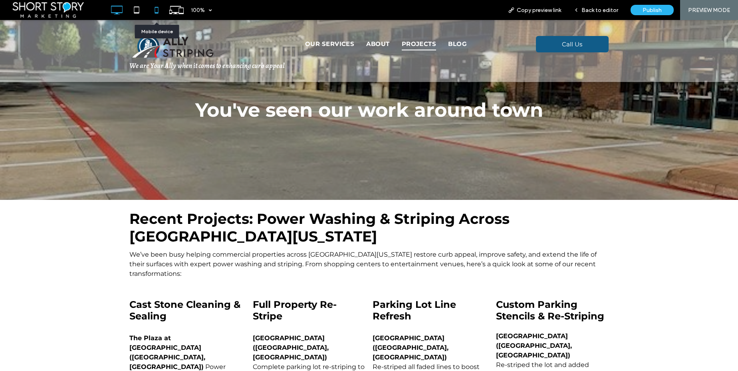
click at [159, 11] on icon at bounding box center [157, 10] width 16 height 16
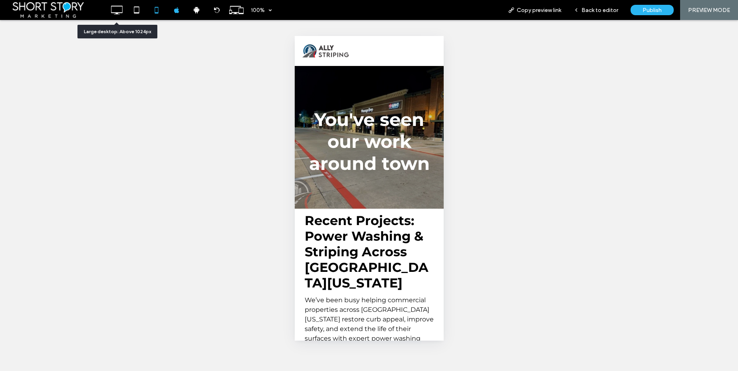
click at [117, 10] on icon at bounding box center [117, 10] width 16 height 16
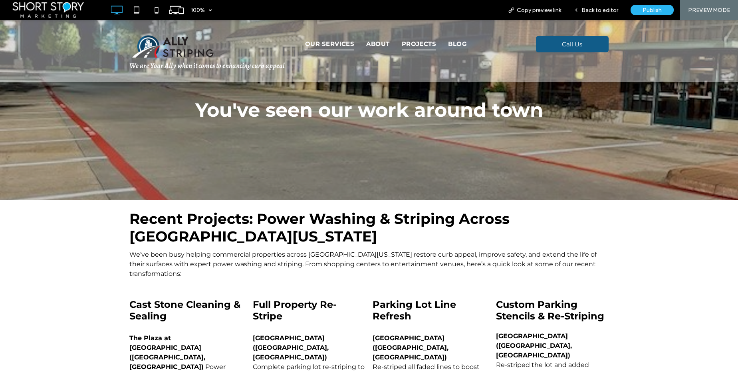
click at [321, 44] on span "Our Services" at bounding box center [329, 44] width 49 height 13
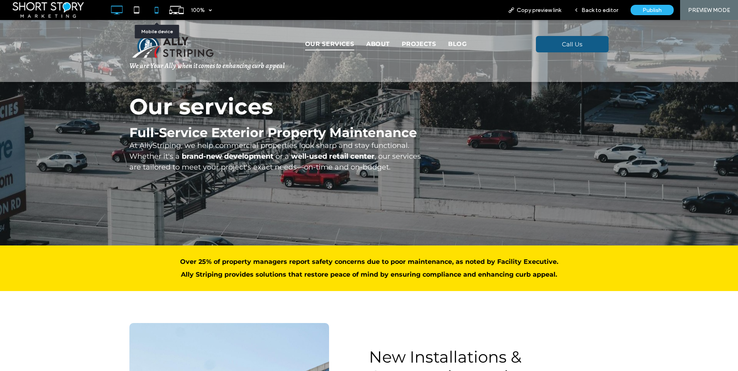
click at [156, 10] on icon at bounding box center [157, 10] width 16 height 16
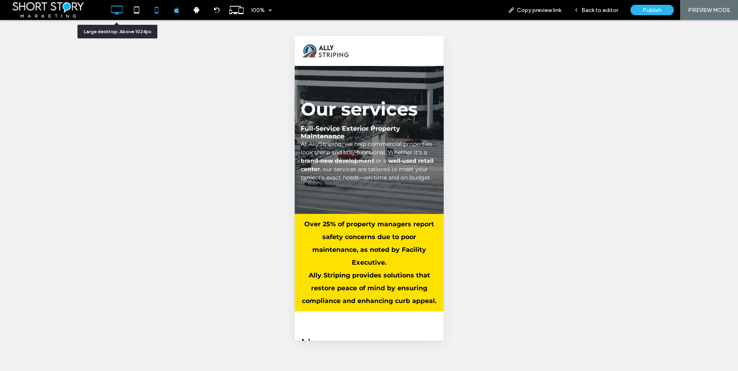
click at [121, 10] on icon at bounding box center [117, 10] width 16 height 16
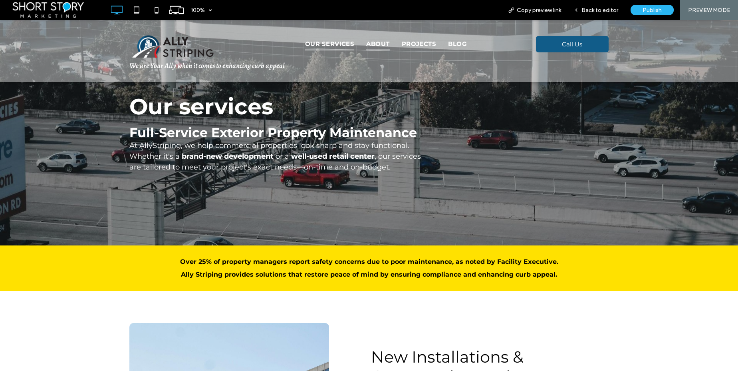
click at [380, 44] on span "About" at bounding box center [377, 44] width 23 height 13
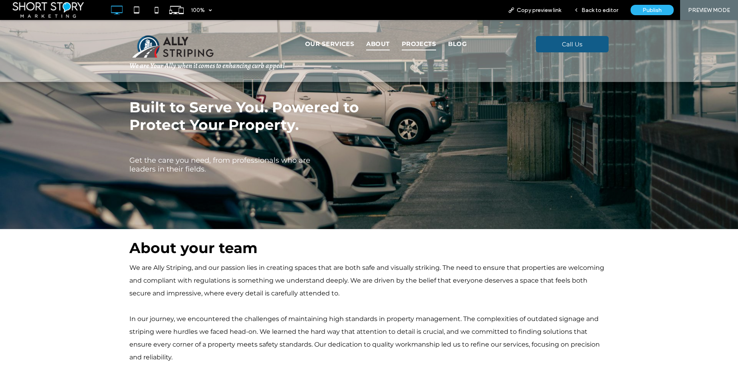
drag, startPoint x: 420, startPoint y: 43, endPoint x: 420, endPoint y: 63, distance: 20.0
click at [420, 43] on span "Projects" at bounding box center [419, 44] width 35 height 13
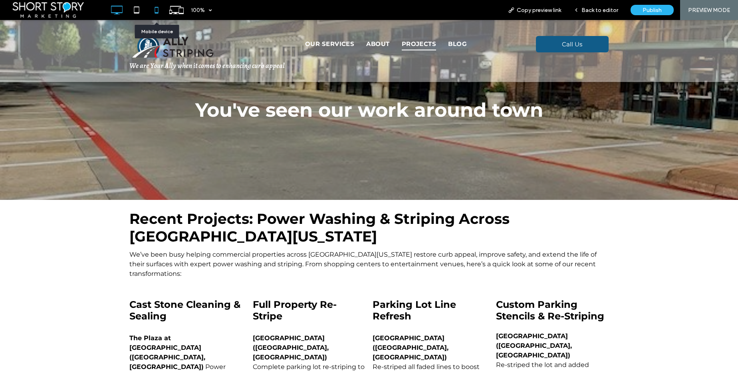
click at [157, 12] on icon at bounding box center [157, 10] width 16 height 16
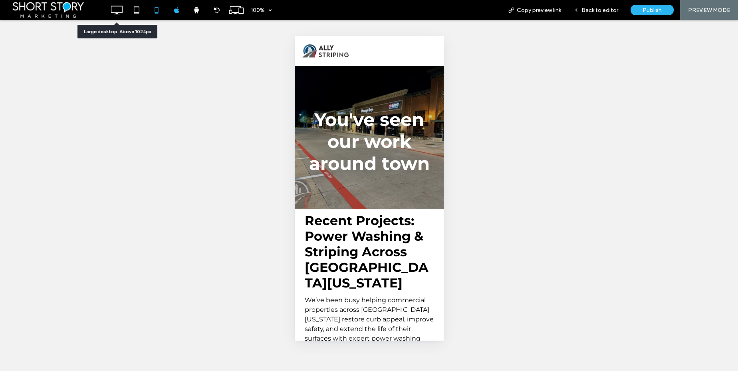
click at [121, 13] on use at bounding box center [117, 10] width 12 height 9
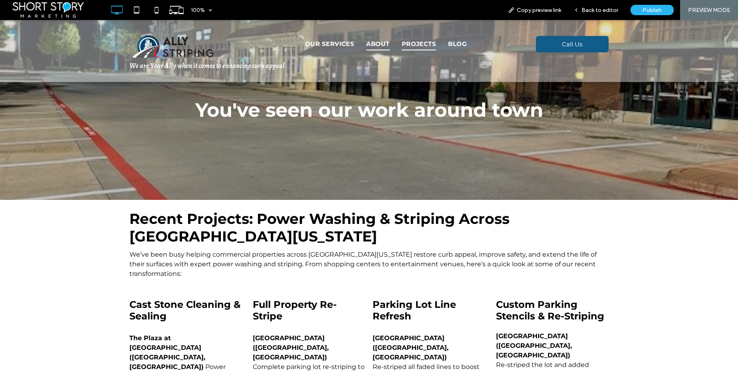
click at [372, 44] on span "About" at bounding box center [377, 44] width 23 height 13
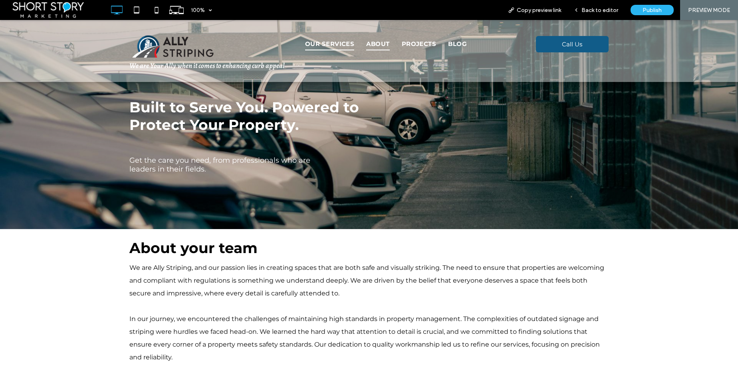
click at [338, 42] on span "Our Services" at bounding box center [329, 44] width 49 height 13
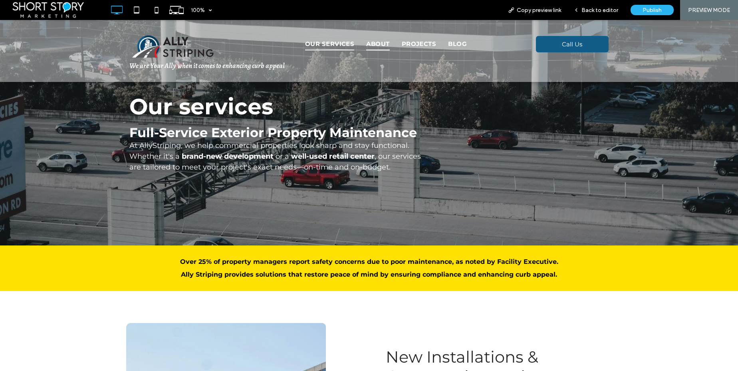
drag, startPoint x: 380, startPoint y: 42, endPoint x: 380, endPoint y: 62, distance: 20.0
click at [380, 42] on span "About" at bounding box center [377, 44] width 23 height 13
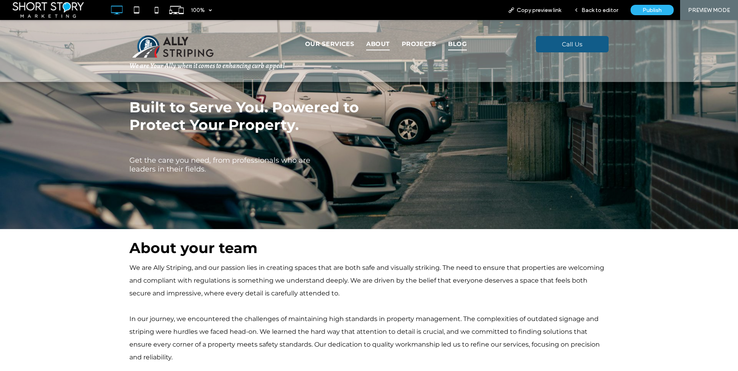
click at [452, 44] on span "Blog" at bounding box center [457, 44] width 19 height 13
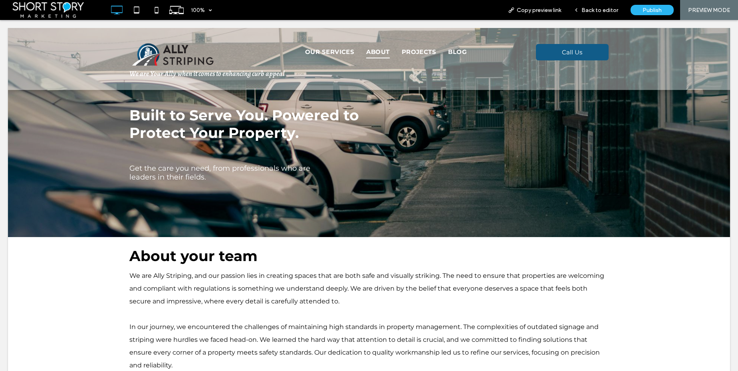
scroll to position [8, 0]
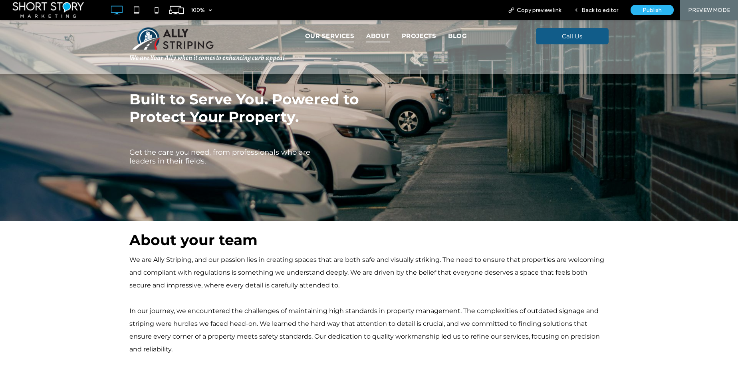
click at [335, 38] on span "Our Services" at bounding box center [329, 36] width 49 height 13
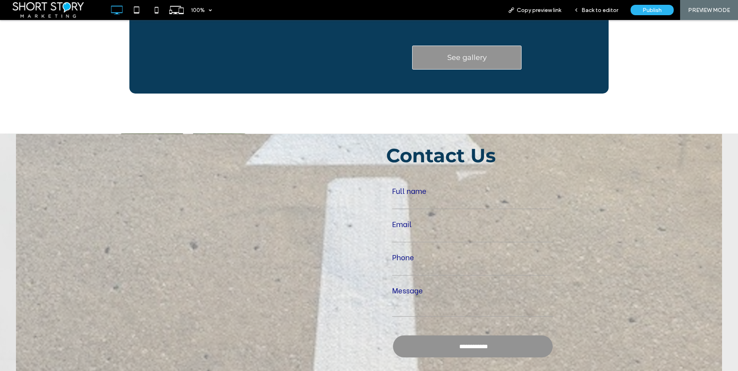
scroll to position [1805, 0]
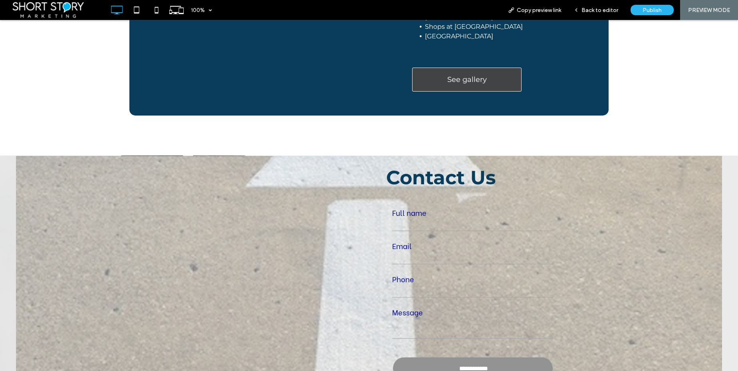
click at [459, 81] on span "See gallery" at bounding box center [468, 79] width 40 height 17
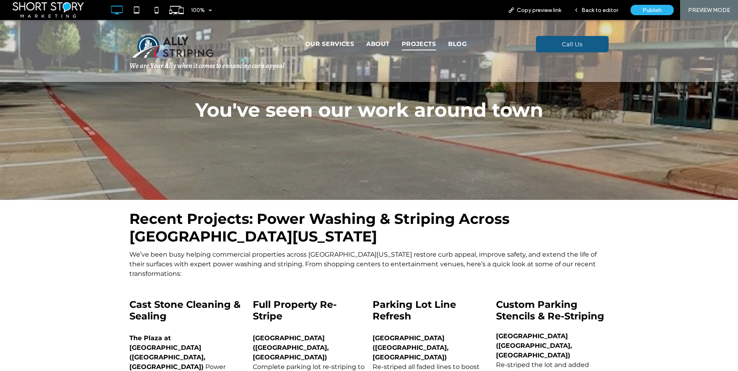
scroll to position [595, 0]
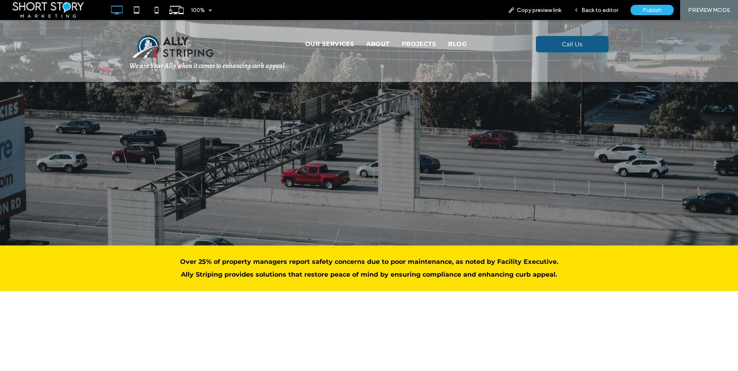
scroll to position [1805, 0]
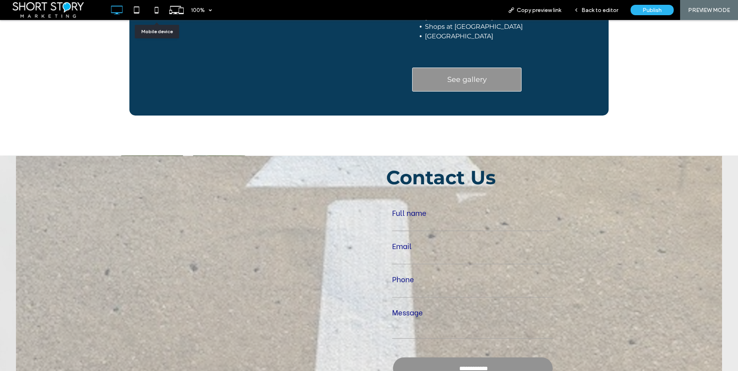
click at [158, 7] on use at bounding box center [157, 10] width 4 height 6
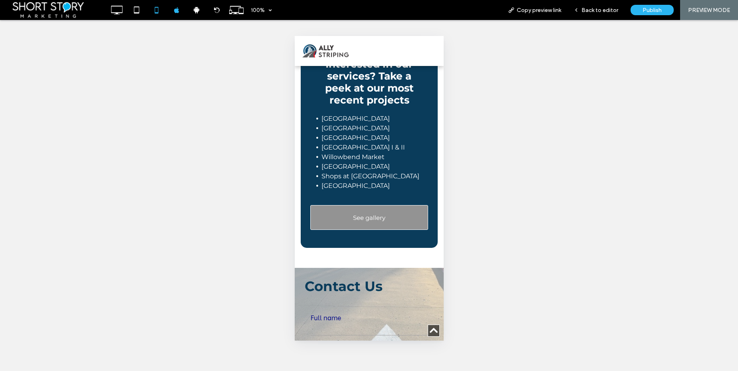
scroll to position [2243, 0]
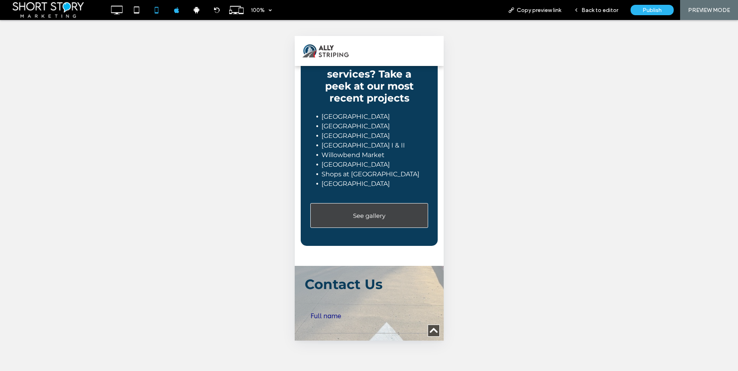
click at [369, 223] on span "See gallery" at bounding box center [369, 216] width 32 height 16
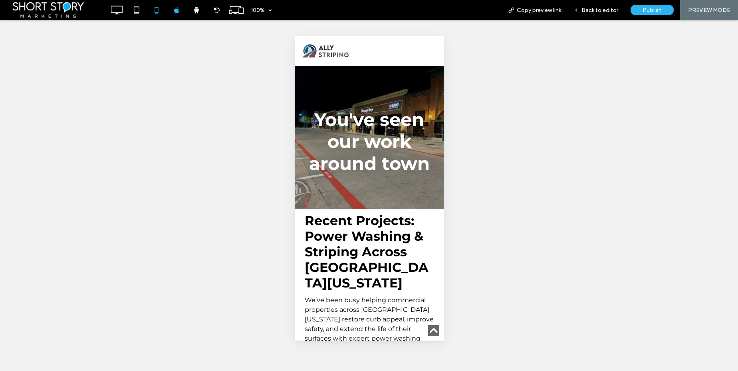
scroll to position [1075, 0]
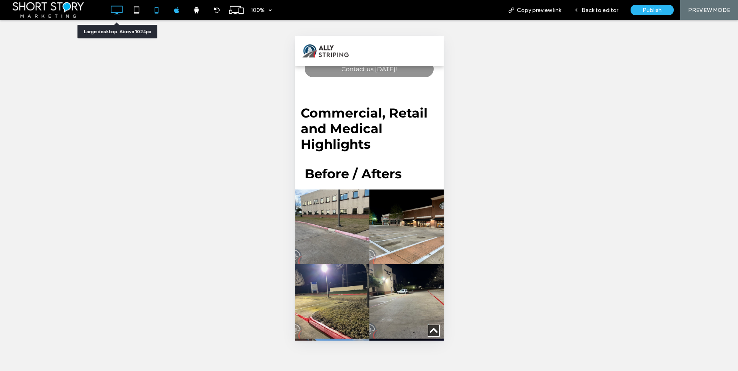
click at [119, 11] on icon at bounding box center [117, 10] width 16 height 16
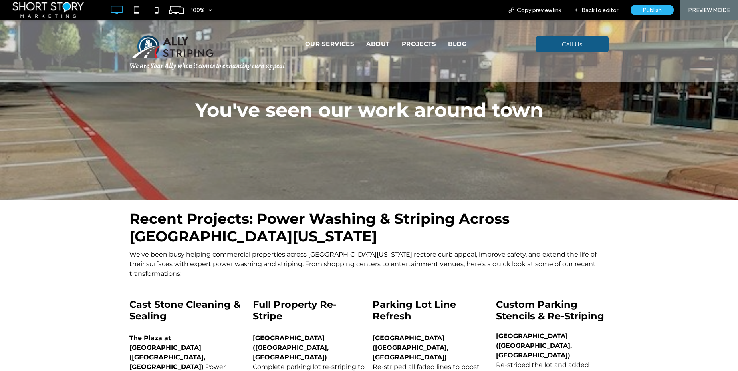
scroll to position [0, 0]
click at [587, 10] on span "Back to editor" at bounding box center [600, 10] width 37 height 7
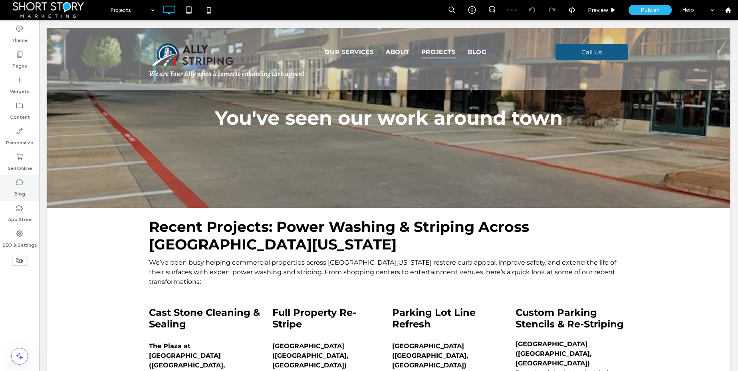
click at [18, 185] on icon at bounding box center [20, 182] width 8 height 8
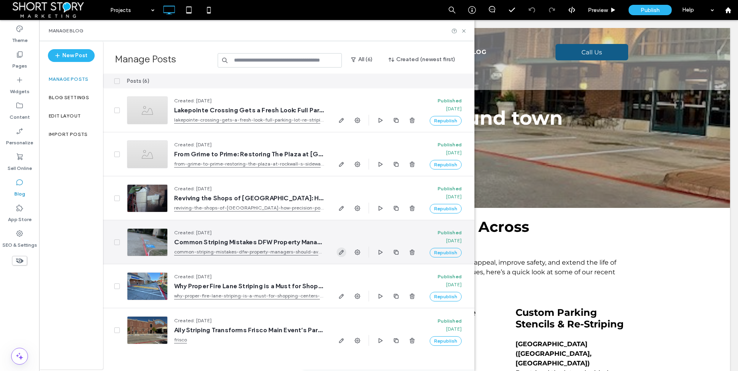
click at [344, 251] on icon "button" at bounding box center [341, 252] width 6 height 6
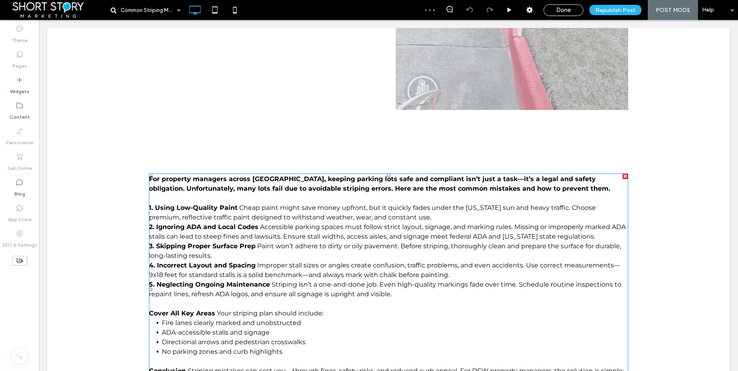
scroll to position [308, 0]
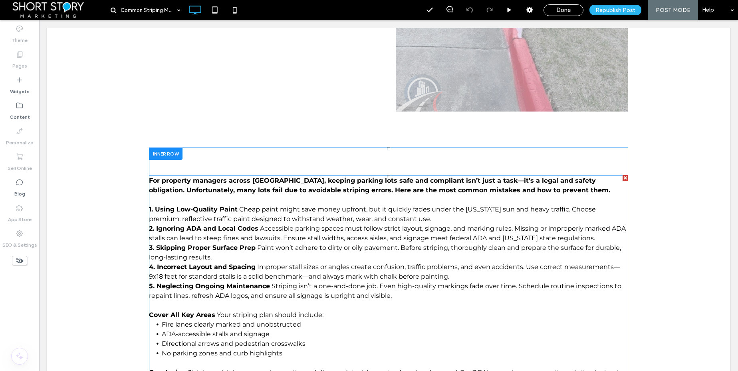
click at [169, 217] on span "Cheap paint might save money upfront, but it quickly fades under the [US_STATE]…" at bounding box center [372, 213] width 447 height 17
type input "**********"
type input "**"
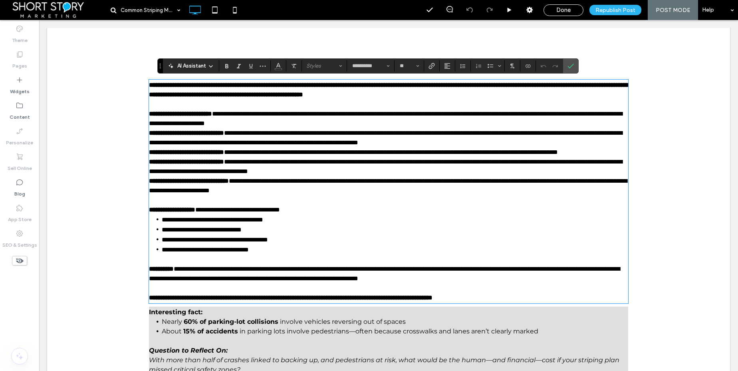
click at [161, 121] on span "**********" at bounding box center [386, 119] width 474 height 16
click at [571, 64] on icon "Confirm" at bounding box center [571, 66] width 6 height 6
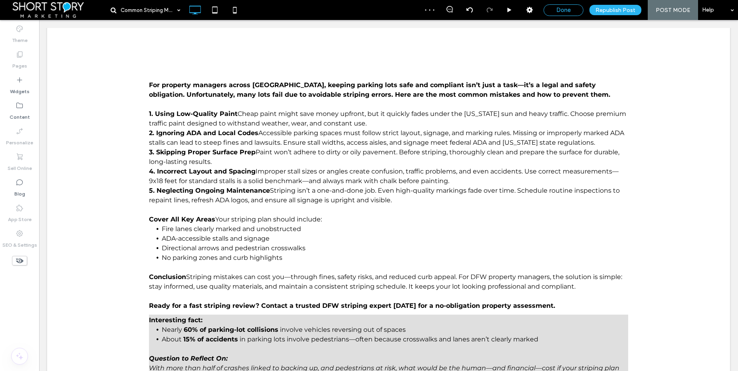
click at [565, 7] on span "Done" at bounding box center [564, 9] width 14 height 7
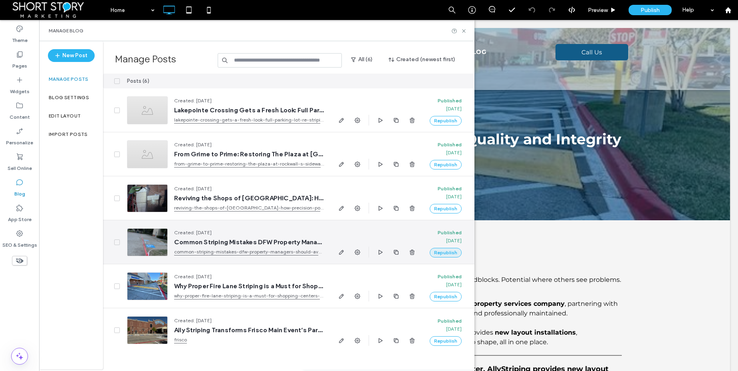
click at [445, 252] on button "Republish" at bounding box center [446, 253] width 32 height 10
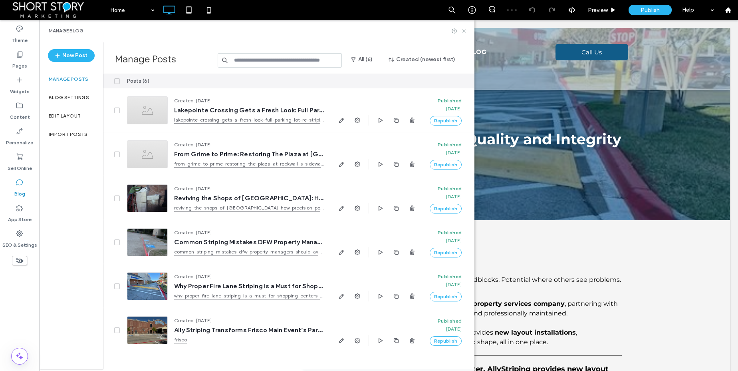
click at [461, 29] on icon at bounding box center [464, 31] width 6 height 6
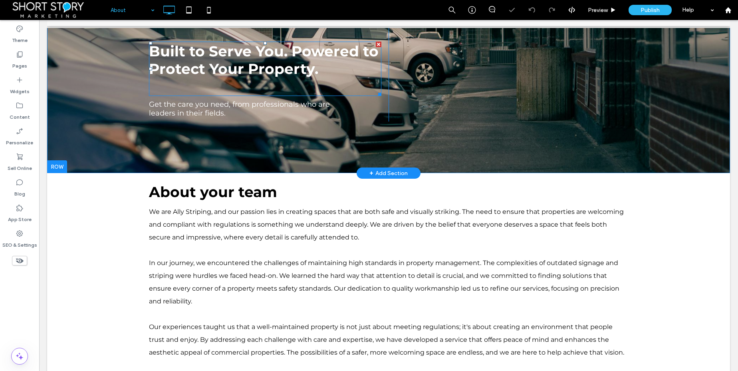
scroll to position [74, 0]
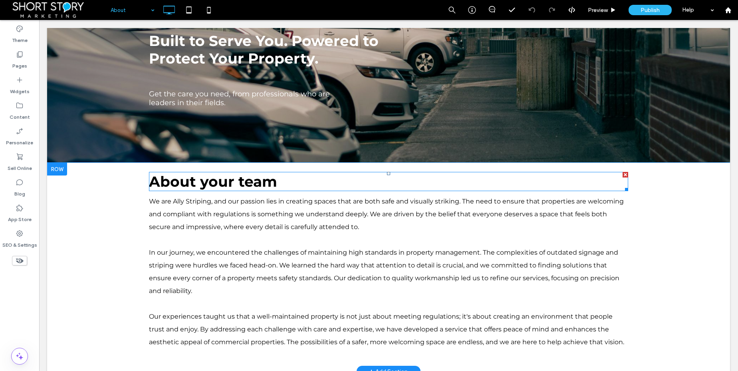
click at [218, 180] on span "About your team" at bounding box center [213, 182] width 128 height 18
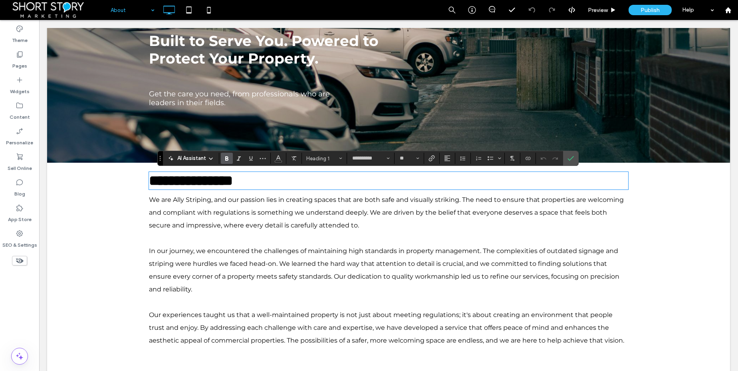
click at [205, 181] on span "**********" at bounding box center [191, 180] width 84 height 14
click at [573, 158] on icon "Confirm" at bounding box center [571, 158] width 6 height 6
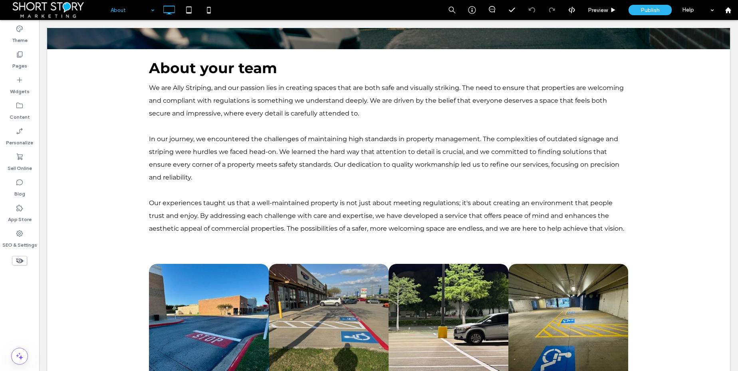
scroll to position [0, 0]
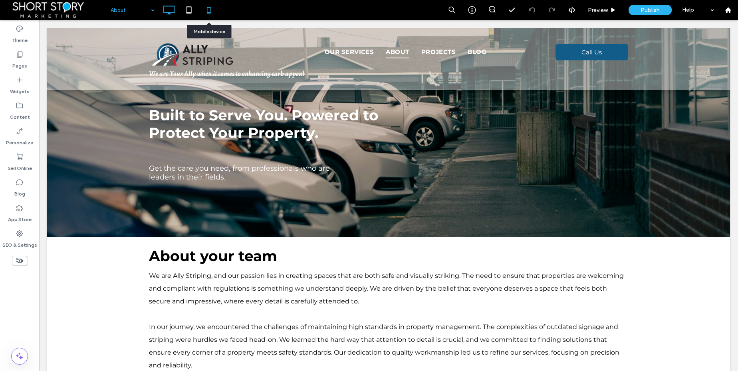
click at [208, 11] on icon at bounding box center [209, 10] width 16 height 16
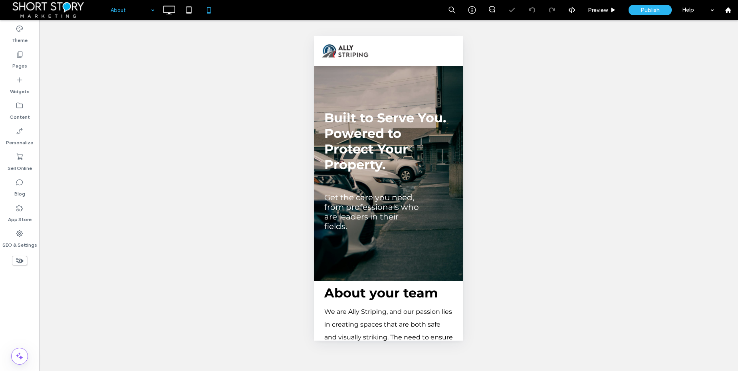
click at [447, 51] on span "menu" at bounding box center [451, 51] width 9 height 1
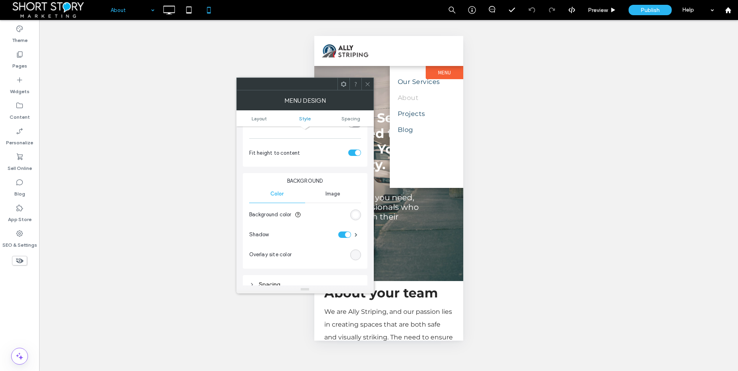
scroll to position [187, 0]
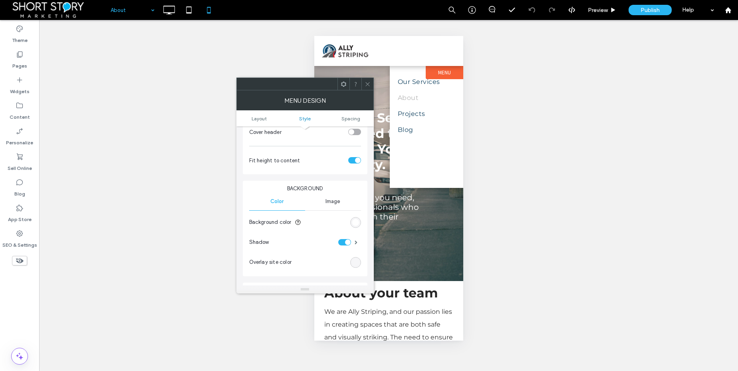
click at [335, 198] on div "Image" at bounding box center [333, 202] width 56 height 18
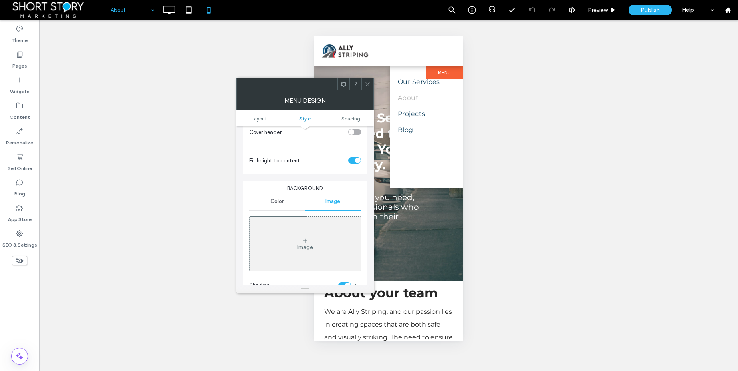
click at [278, 199] on span "Color" at bounding box center [277, 201] width 13 height 6
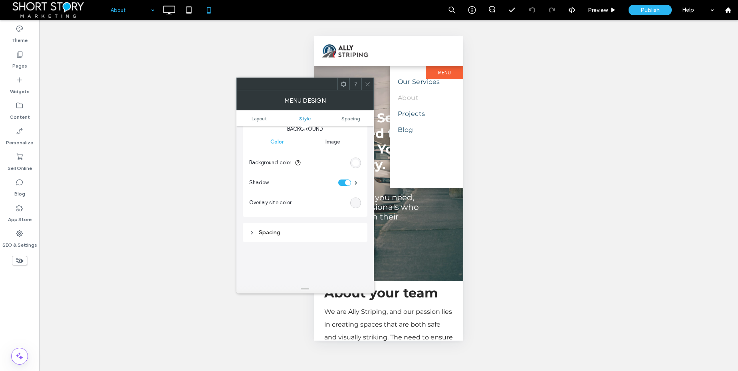
scroll to position [255, 0]
click at [369, 84] on icon at bounding box center [368, 84] width 6 height 6
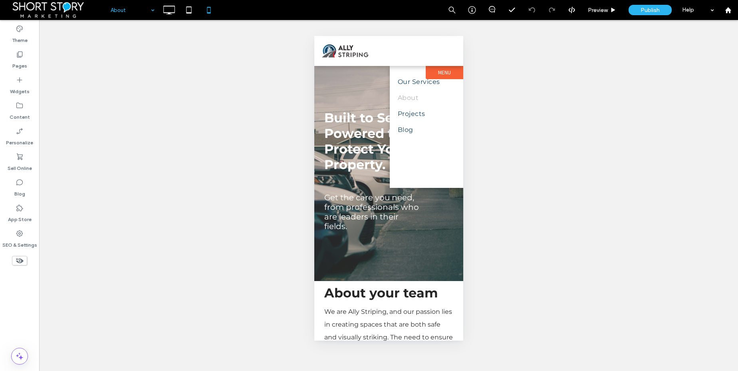
click at [446, 70] on label "Menu" at bounding box center [445, 72] width 38 height 13
click at [467, 89] on span "Edit Design" at bounding box center [467, 91] width 30 height 7
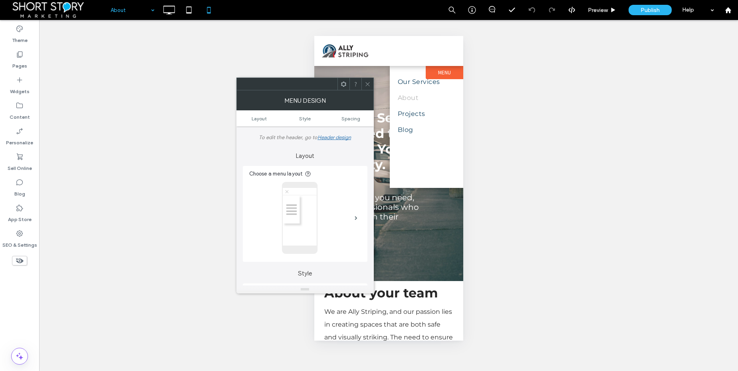
click at [294, 195] on img at bounding box center [300, 218] width 36 height 72
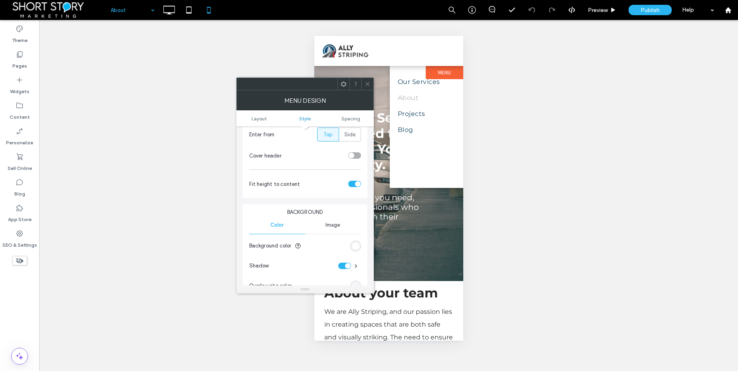
scroll to position [177, 0]
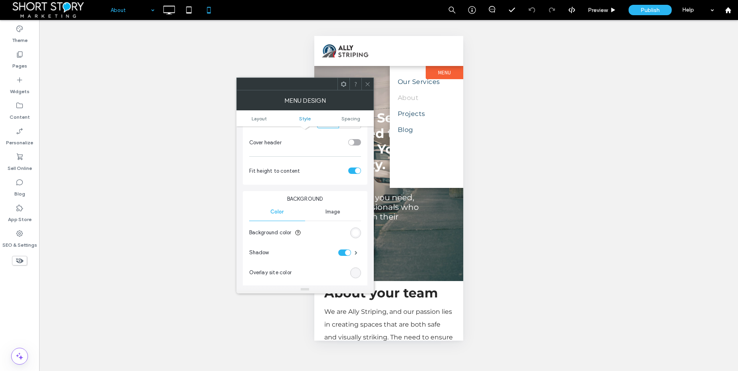
click at [351, 233] on div "rgb(255, 255, 255)" at bounding box center [355, 232] width 11 height 11
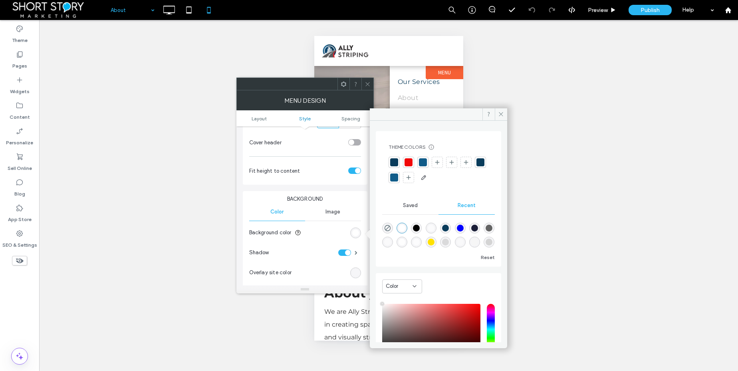
click at [420, 227] on div "rgba(0, 0, 0, 1)" at bounding box center [416, 228] width 7 height 7
type input "*******"
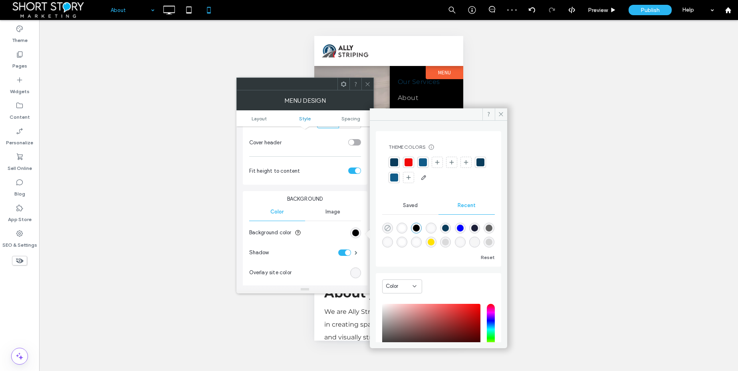
click at [388, 229] on icon "rgba(0, 0, 0, 0)" at bounding box center [387, 228] width 7 height 7
type input "*"
type input "**"
click at [403, 226] on div "rgba(255, 255, 255, 1)" at bounding box center [402, 228] width 7 height 7
type input "*******"
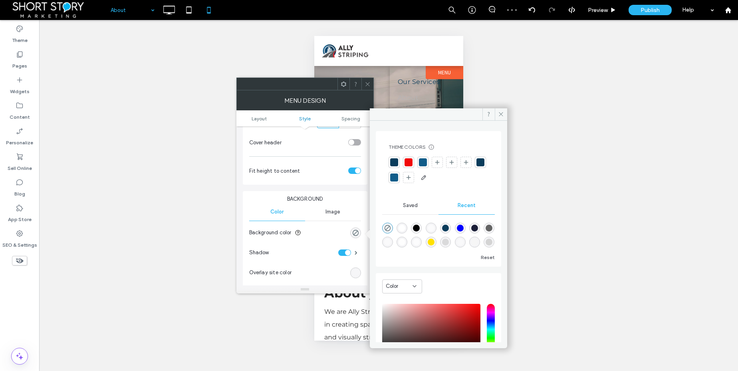
type input "***"
type input "****"
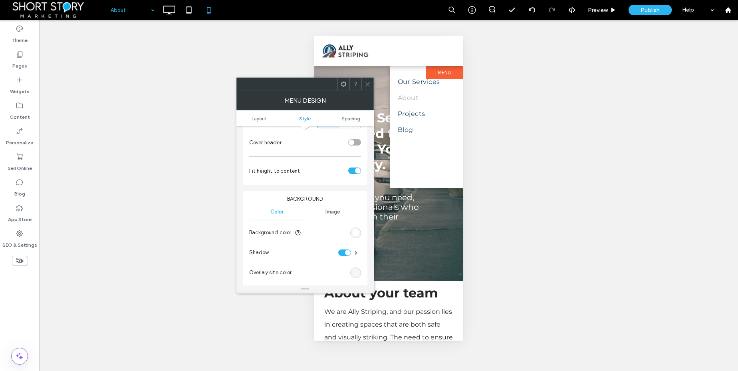
click at [368, 84] on icon at bounding box center [368, 84] width 6 height 6
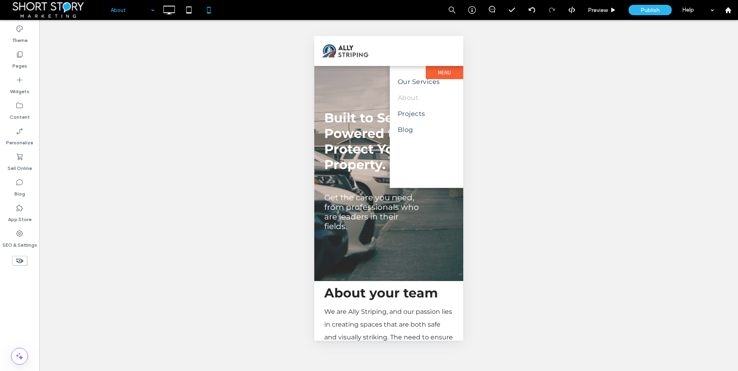
click at [125, 170] on div "Unhide? Yes Unhide? Yes Unhide? Yes Unhide? Yes Unhide? Yes Unhide? Yes Unhide?…" at bounding box center [388, 195] width 699 height 351
click at [18, 33] on label "Theme" at bounding box center [20, 38] width 16 height 11
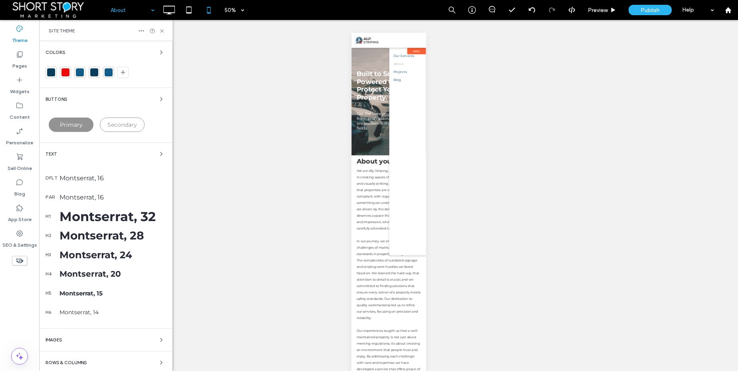
scroll to position [49, 0]
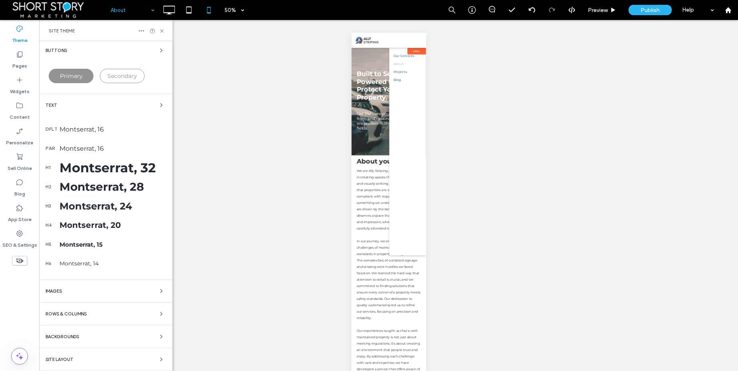
click at [65, 356] on div "Site Layout" at bounding box center [106, 359] width 121 height 10
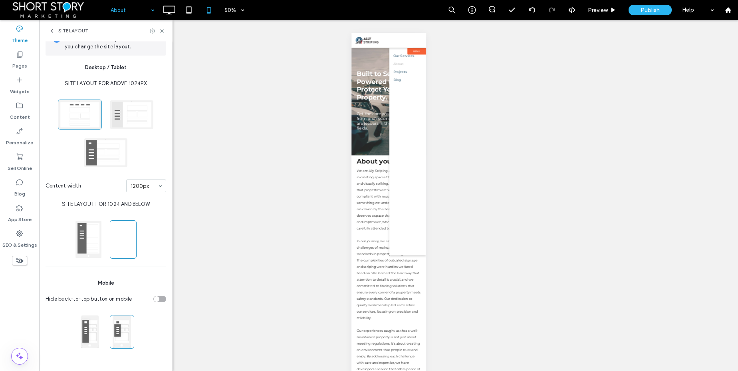
scroll to position [18, 0]
click at [196, 222] on div "Unhide? Yes Unhide? Yes Unhide? Yes Unhide? Yes Unhide? Yes Unhide? Yes Unhide?…" at bounding box center [388, 195] width 699 height 351
click at [161, 28] on icon at bounding box center [162, 31] width 6 height 6
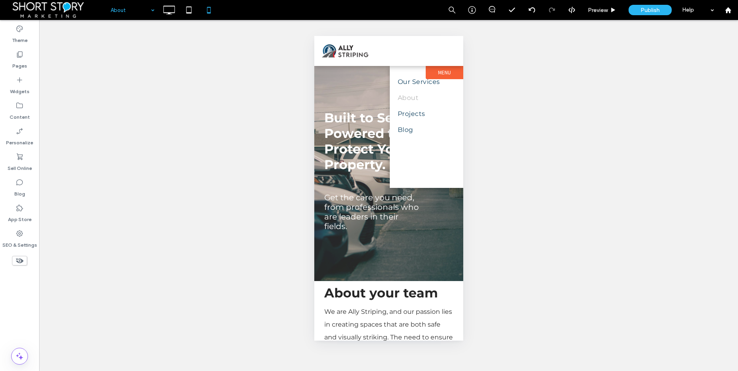
click at [438, 71] on label "Menu" at bounding box center [445, 72] width 38 height 13
click at [458, 92] on span "Edit Design" at bounding box center [459, 92] width 30 height 7
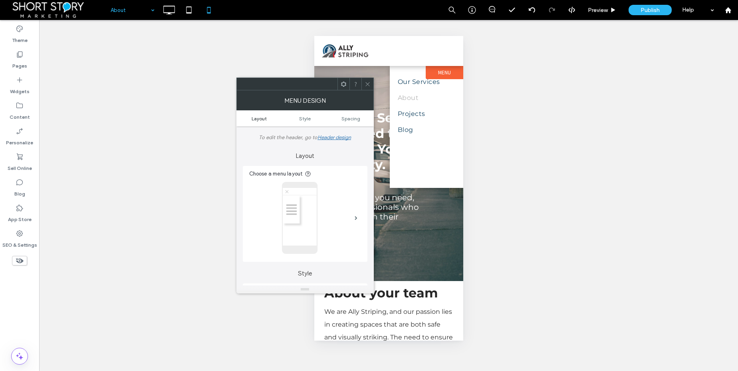
click at [265, 120] on span "Layout" at bounding box center [259, 118] width 15 height 6
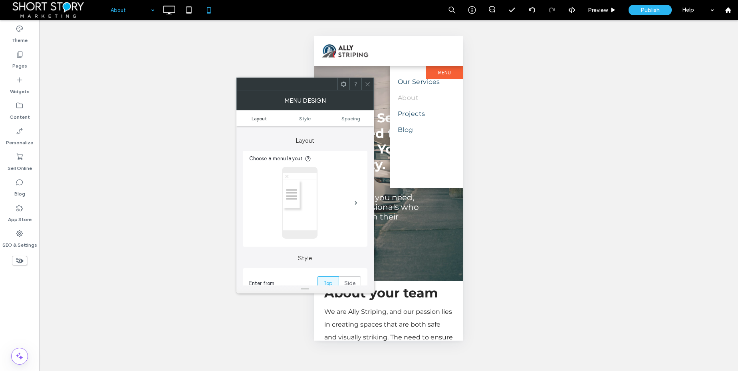
scroll to position [18, 0]
click at [357, 199] on span at bounding box center [356, 199] width 3 height 4
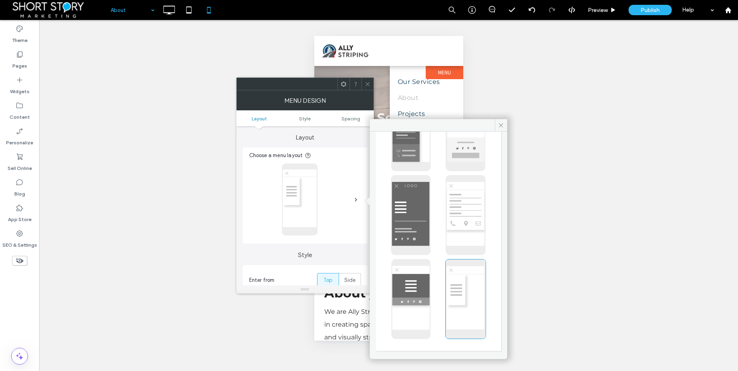
scroll to position [161, 0]
click at [501, 123] on icon at bounding box center [501, 125] width 6 height 6
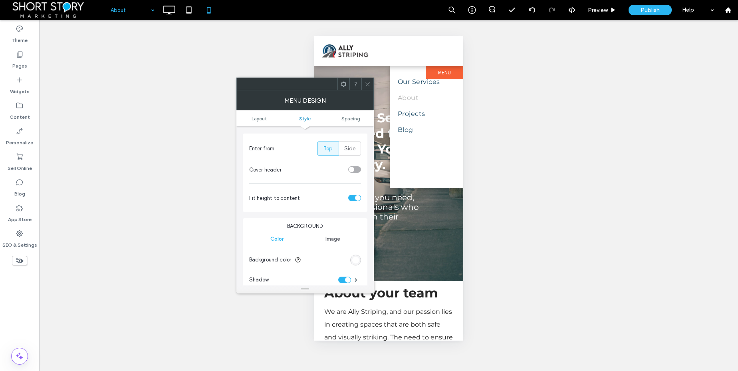
scroll to position [148, 0]
click at [354, 168] on div "toggle" at bounding box center [354, 171] width 13 height 6
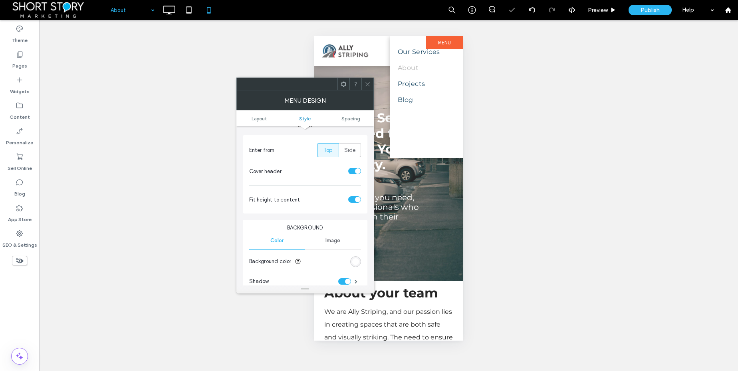
click at [354, 168] on div "toggle" at bounding box center [354, 171] width 13 height 6
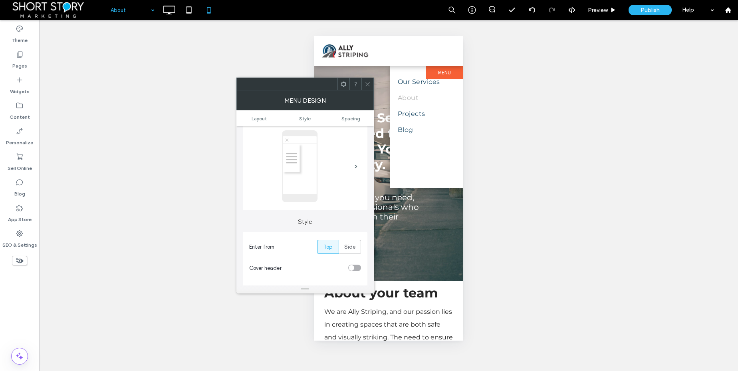
scroll to position [0, 0]
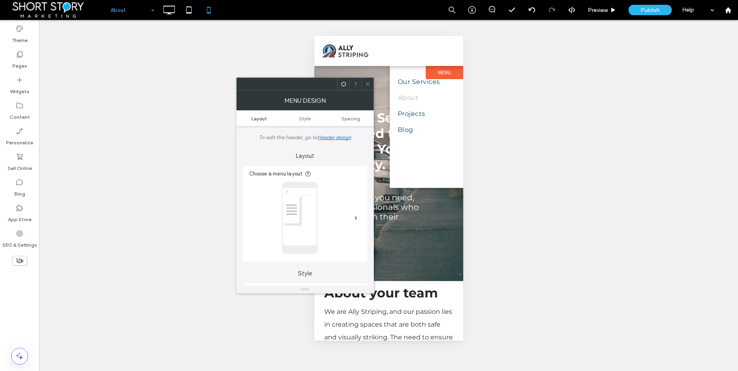
click at [255, 119] on span "Layout" at bounding box center [259, 118] width 15 height 6
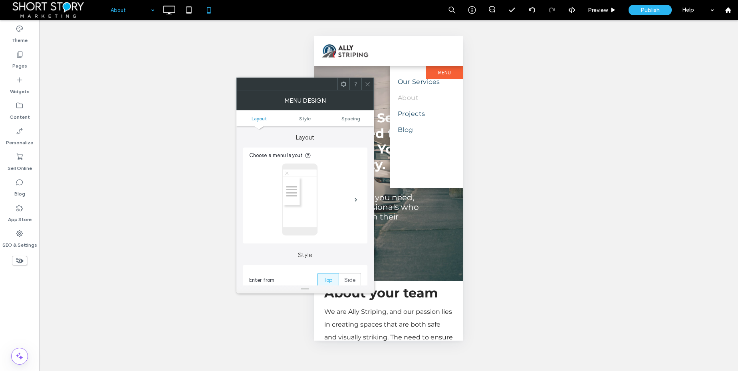
scroll to position [18, 0]
click at [368, 82] on icon at bounding box center [368, 84] width 6 height 6
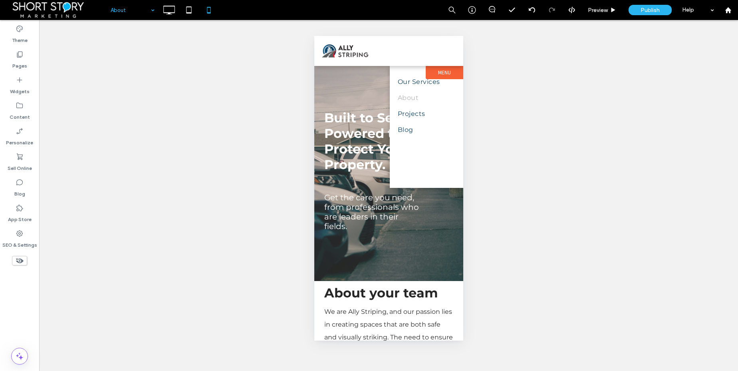
click at [440, 72] on label "Menu" at bounding box center [445, 72] width 38 height 13
click at [453, 90] on span "Edit Design" at bounding box center [461, 93] width 30 height 7
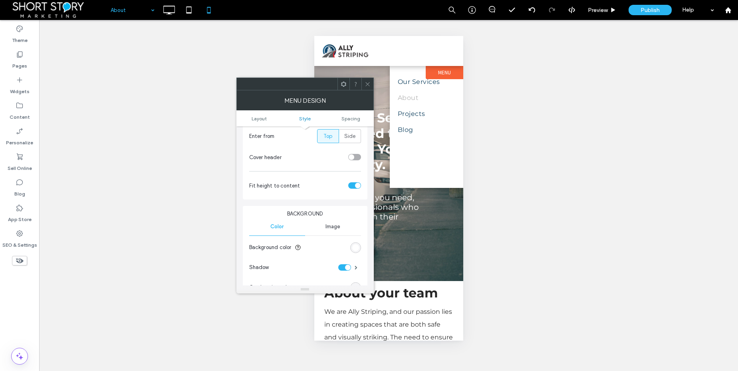
scroll to position [201, 0]
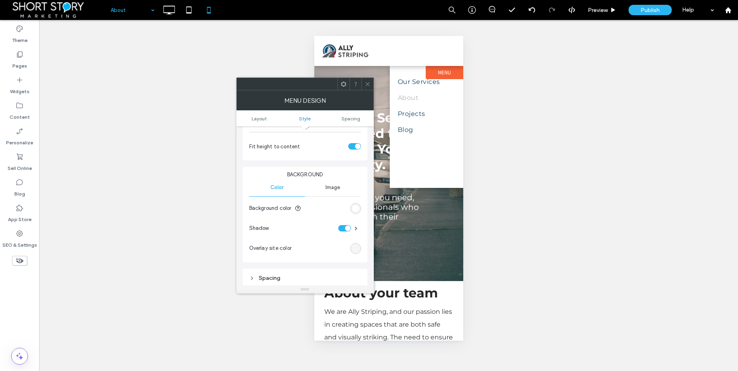
click at [356, 207] on div "rgb(255, 255, 255)" at bounding box center [355, 208] width 7 height 7
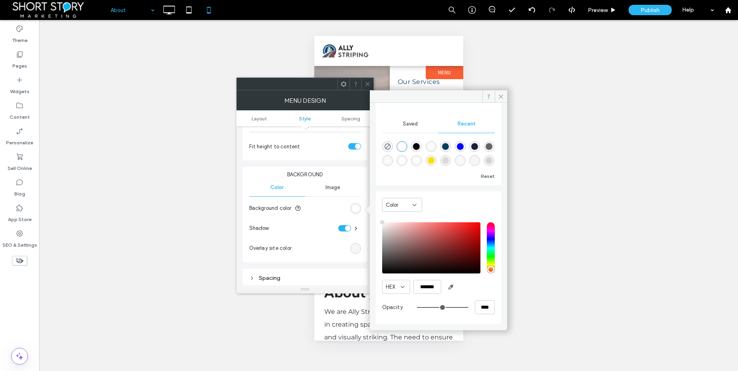
scroll to position [0, 0]
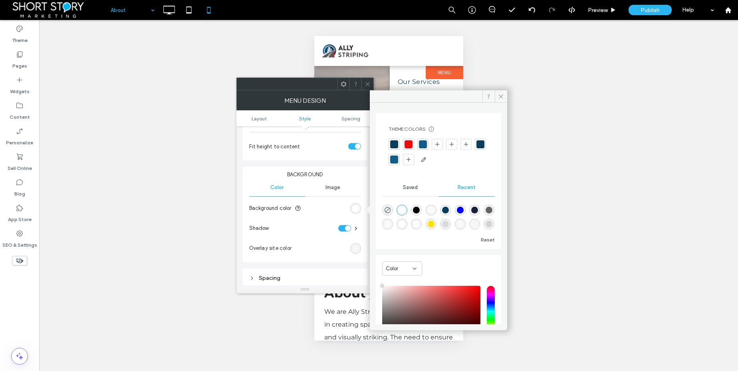
click at [502, 96] on icon at bounding box center [501, 97] width 6 height 6
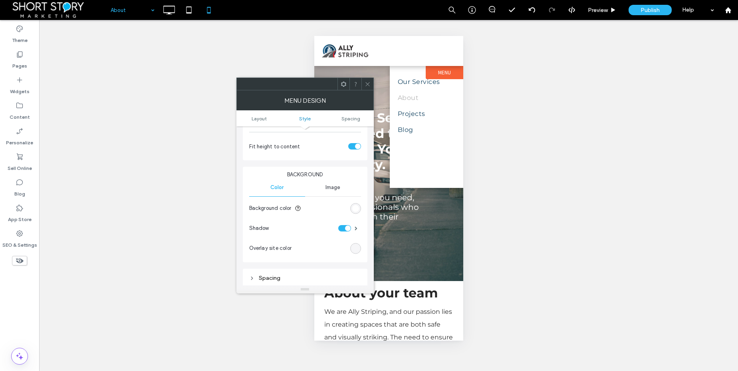
click at [343, 84] on icon at bounding box center [344, 84] width 6 height 6
click at [368, 84] on icon at bounding box center [368, 84] width 6 height 6
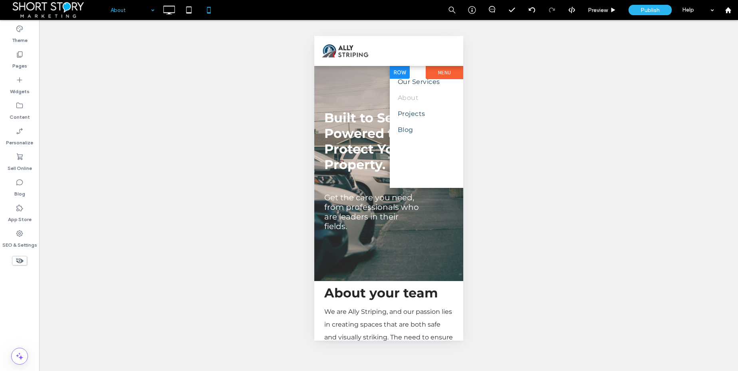
click at [399, 73] on div at bounding box center [400, 72] width 20 height 13
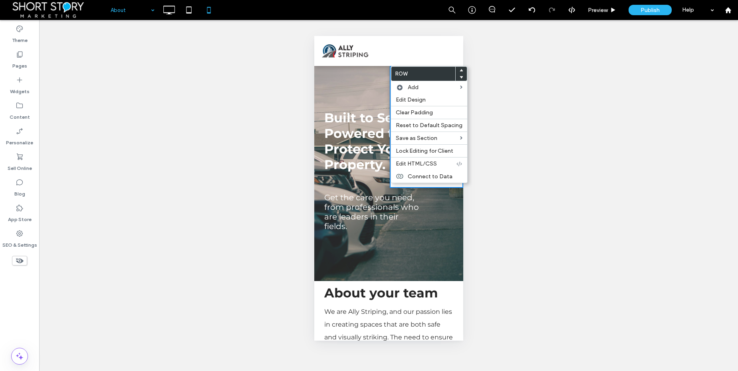
click at [252, 107] on div "Unhide? Yes Unhide? Yes Unhide? Yes Unhide? Yes Unhide? Yes Unhide? Yes Unhide?…" at bounding box center [388, 195] width 699 height 351
drag, startPoint x: 21, startPoint y: 35, endPoint x: 31, endPoint y: 59, distance: 26.0
click at [21, 35] on label "Theme" at bounding box center [20, 38] width 16 height 11
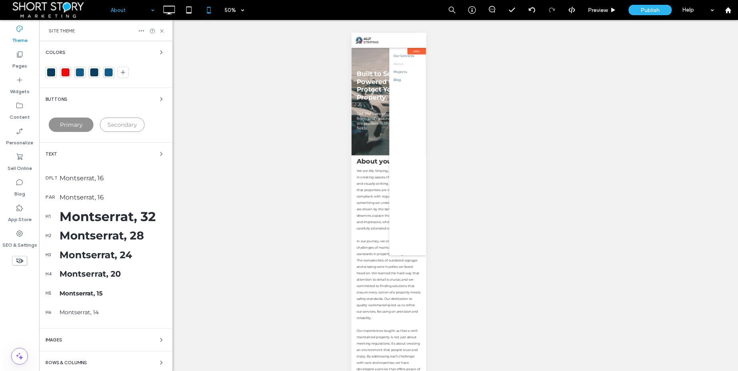
scroll to position [49, 0]
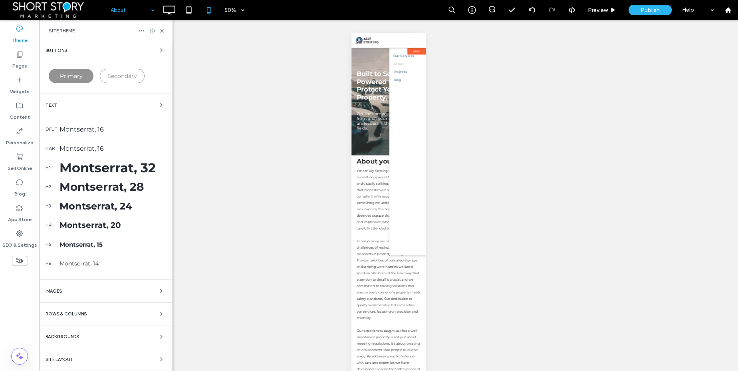
click at [65, 360] on span "Site Layout" at bounding box center [60, 359] width 28 height 4
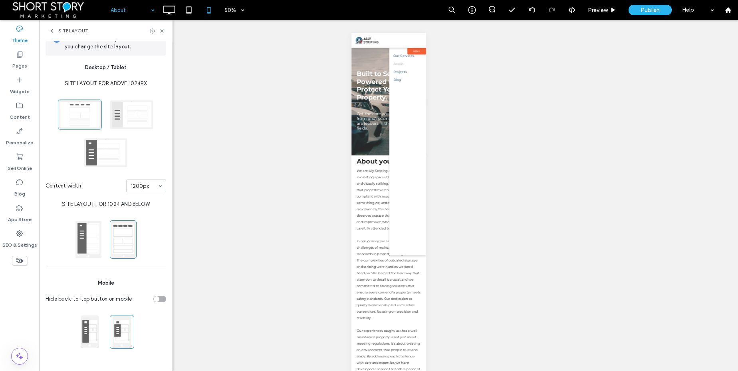
scroll to position [18, 0]
click at [121, 336] on span at bounding box center [122, 332] width 24 height 34
click at [119, 333] on span at bounding box center [122, 332] width 24 height 34
drag, startPoint x: 162, startPoint y: 29, endPoint x: 166, endPoint y: 29, distance: 4.4
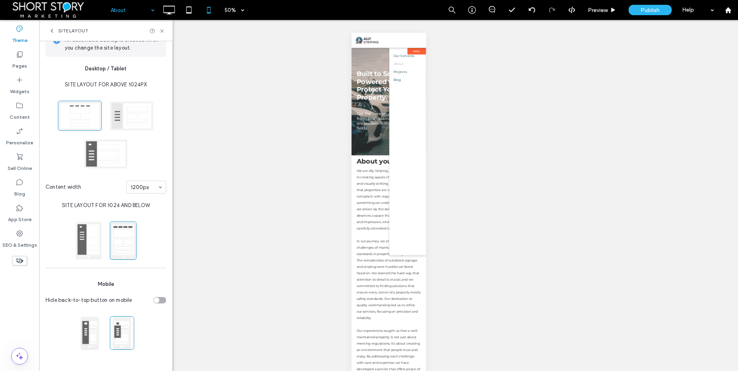
click at [163, 29] on icon at bounding box center [162, 31] width 6 height 6
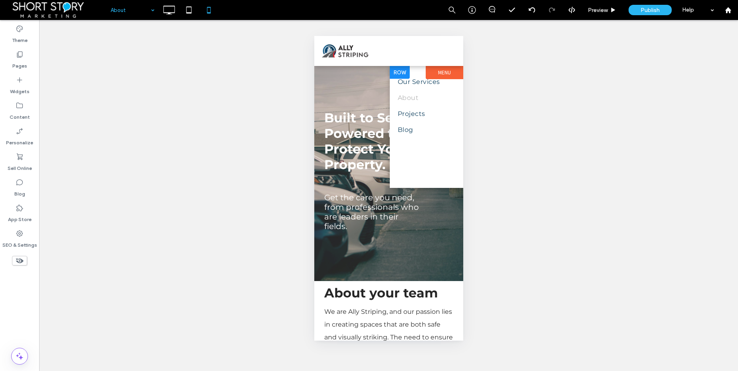
click at [398, 71] on div at bounding box center [400, 72] width 20 height 13
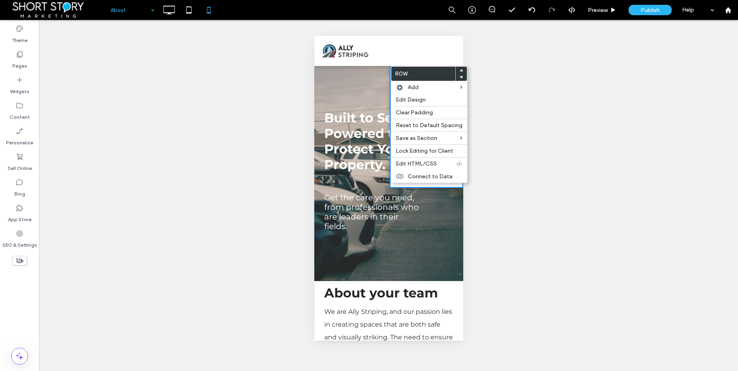
drag, startPoint x: 84, startPoint y: 35, endPoint x: 399, endPoint y: 71, distance: 316.5
click at [399, 71] on label "Row" at bounding box center [424, 74] width 64 height 14
click at [515, 73] on div "Unhide? Yes Unhide? Yes Unhide? Yes Unhide? Yes Unhide? Yes Unhide? Yes Unhide?…" at bounding box center [388, 195] width 699 height 351
click at [389, 51] on div at bounding box center [376, 51] width 124 height 22
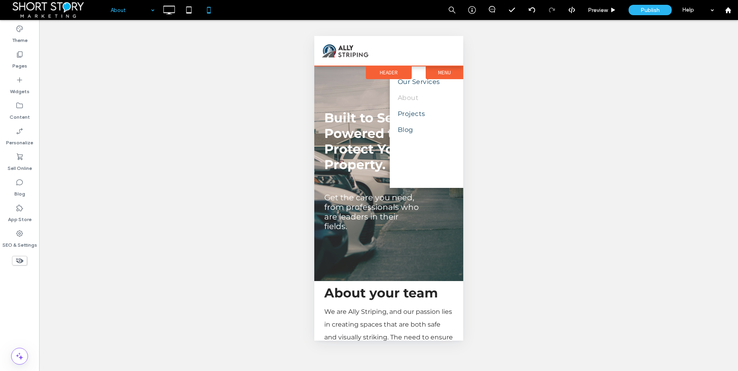
click at [388, 70] on span "Header" at bounding box center [389, 72] width 18 height 7
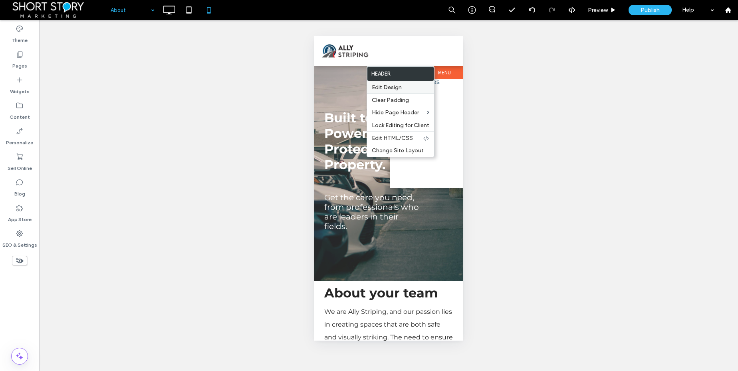
click at [384, 89] on span "Edit Design" at bounding box center [387, 87] width 30 height 7
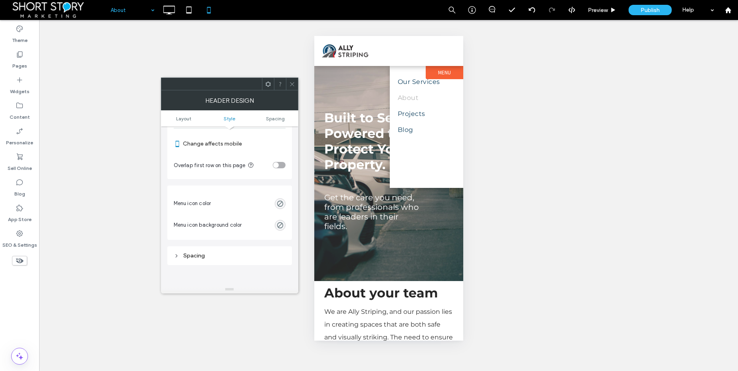
scroll to position [273, 0]
click at [281, 203] on div "rgba(0, 0, 0, 0)" at bounding box center [280, 202] width 7 height 7
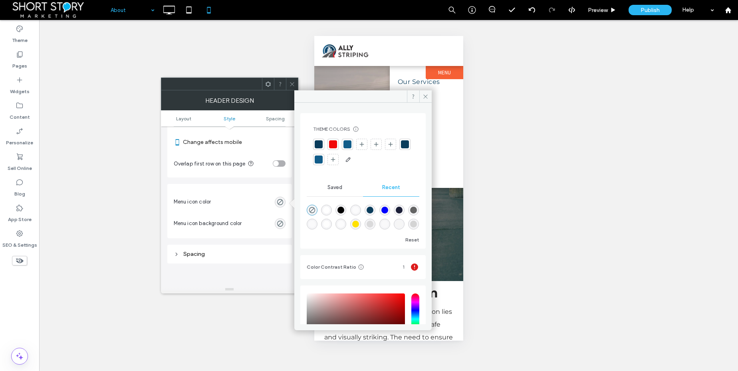
click at [401, 148] on div at bounding box center [405, 144] width 8 height 8
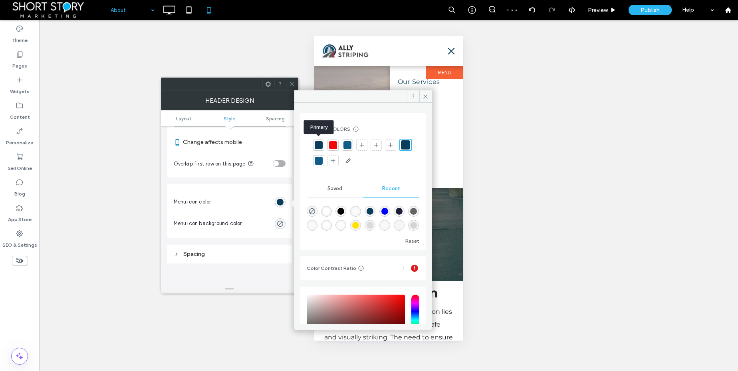
click at [318, 144] on div at bounding box center [319, 145] width 8 height 8
click at [426, 96] on icon at bounding box center [426, 97] width 6 height 6
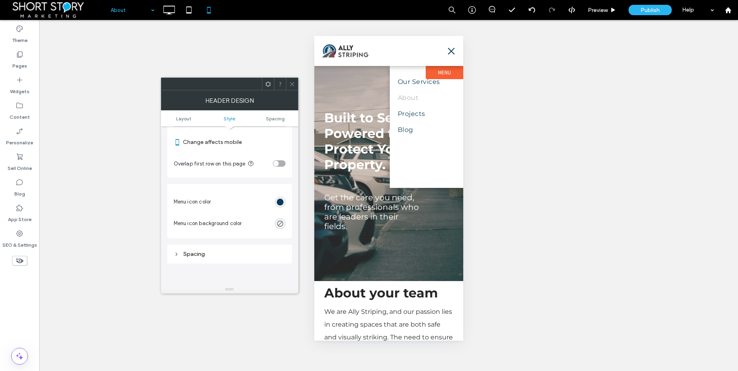
click at [452, 50] on span "menu" at bounding box center [451, 51] width 7 height 7
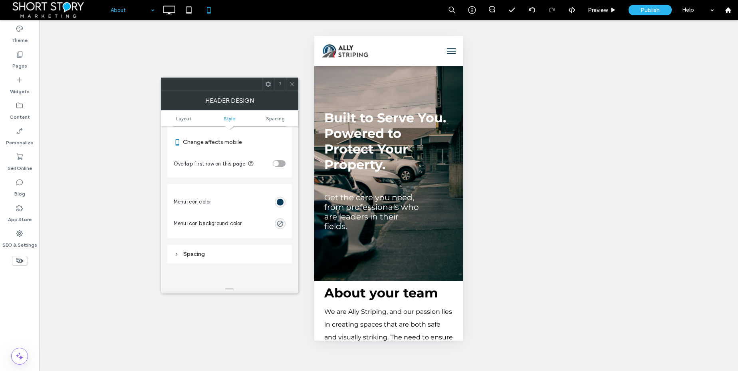
click at [292, 83] on icon at bounding box center [292, 84] width 6 height 6
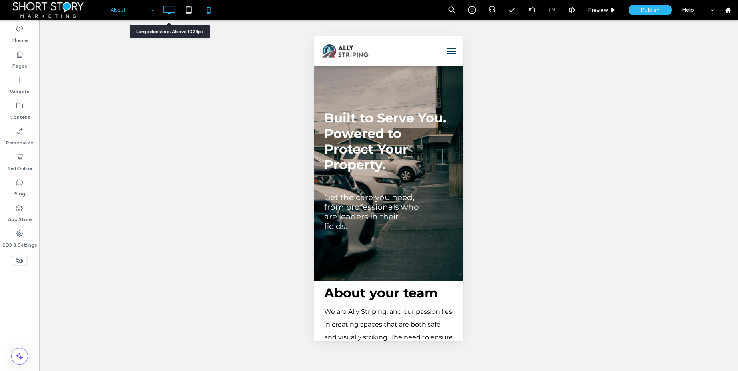
click at [171, 9] on icon at bounding box center [169, 10] width 16 height 16
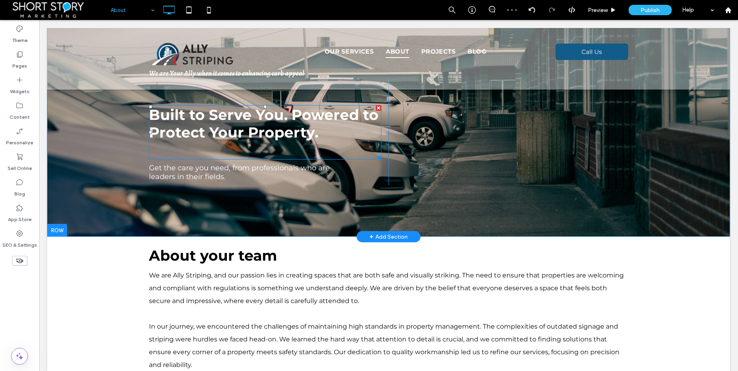
scroll to position [2, 0]
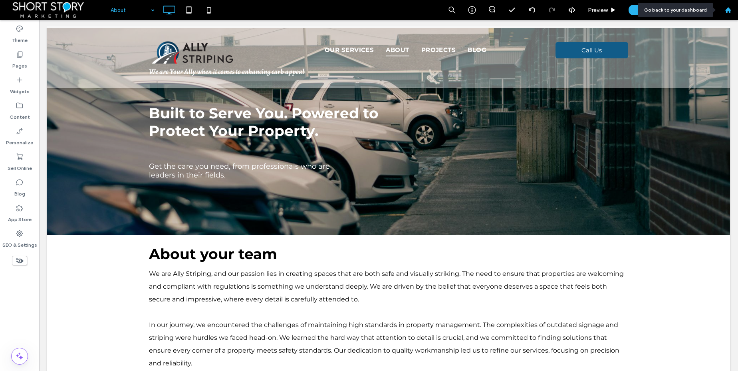
click at [728, 10] on use at bounding box center [728, 10] width 6 height 6
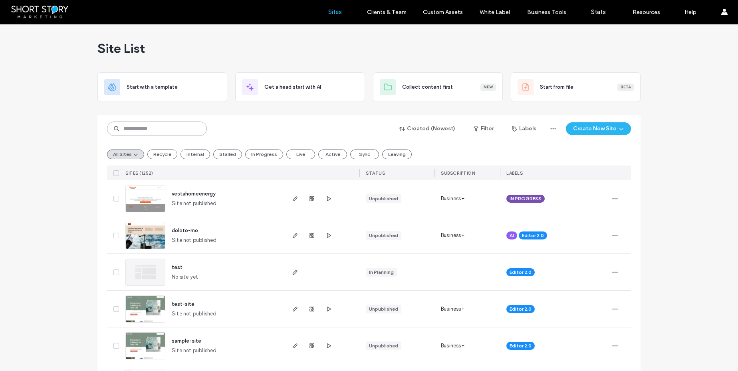
click at [139, 125] on input at bounding box center [157, 128] width 100 height 14
type input "****"
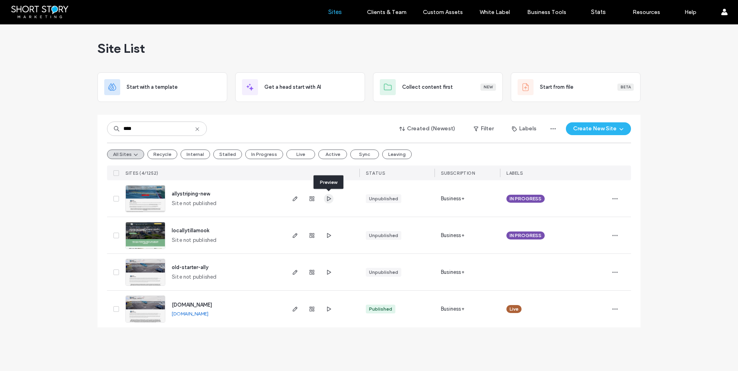
click at [329, 198] on icon "button" at bounding box center [329, 198] width 6 height 6
